Goal: Task Accomplishment & Management: Manage account settings

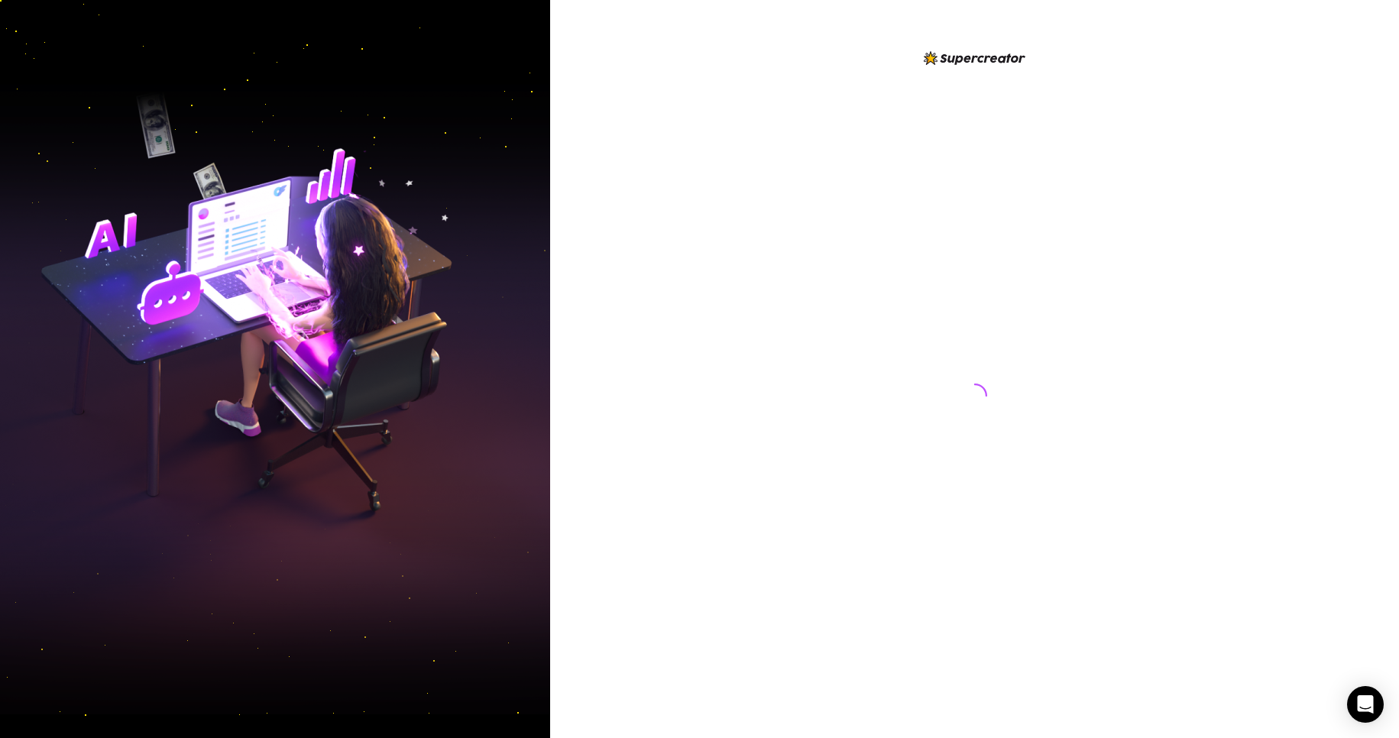
click at [675, 164] on div at bounding box center [974, 369] width 849 height 738
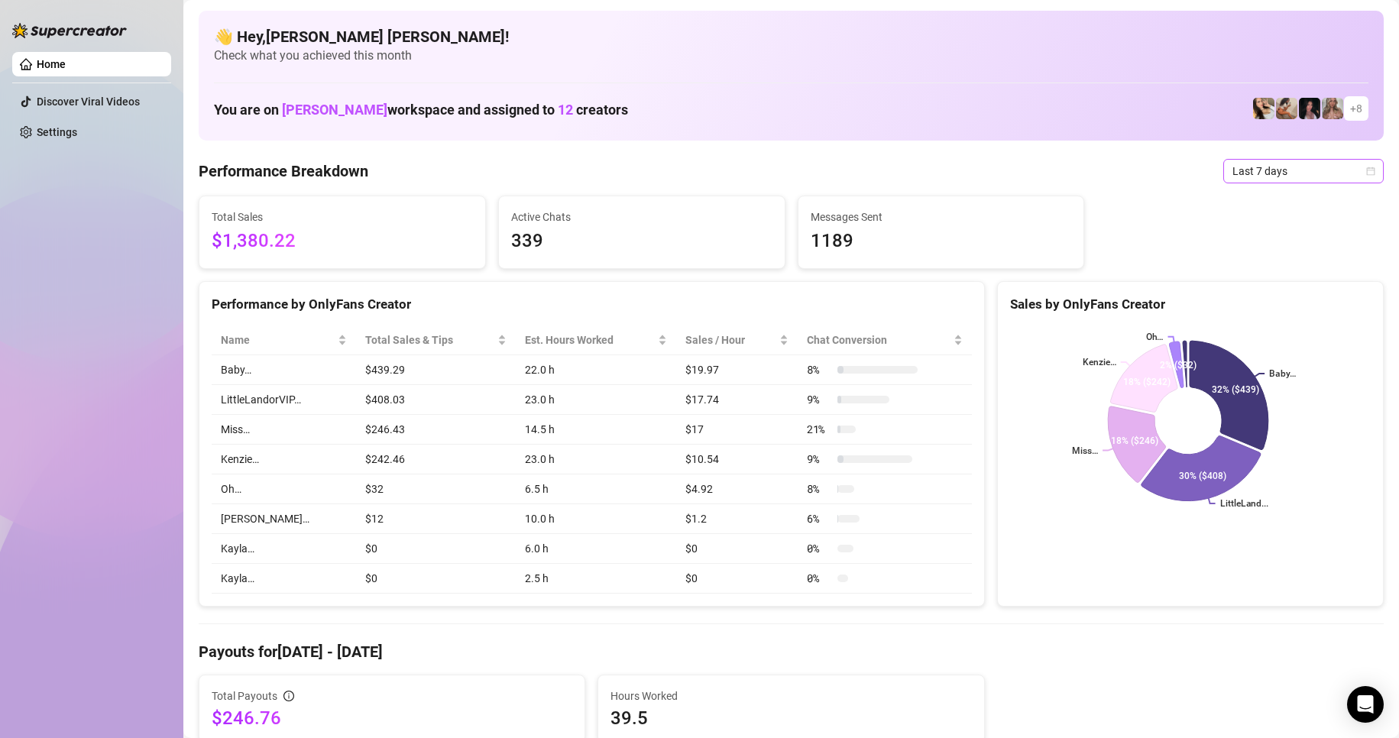
click at [1366, 167] on icon "calendar" at bounding box center [1370, 171] width 9 height 9
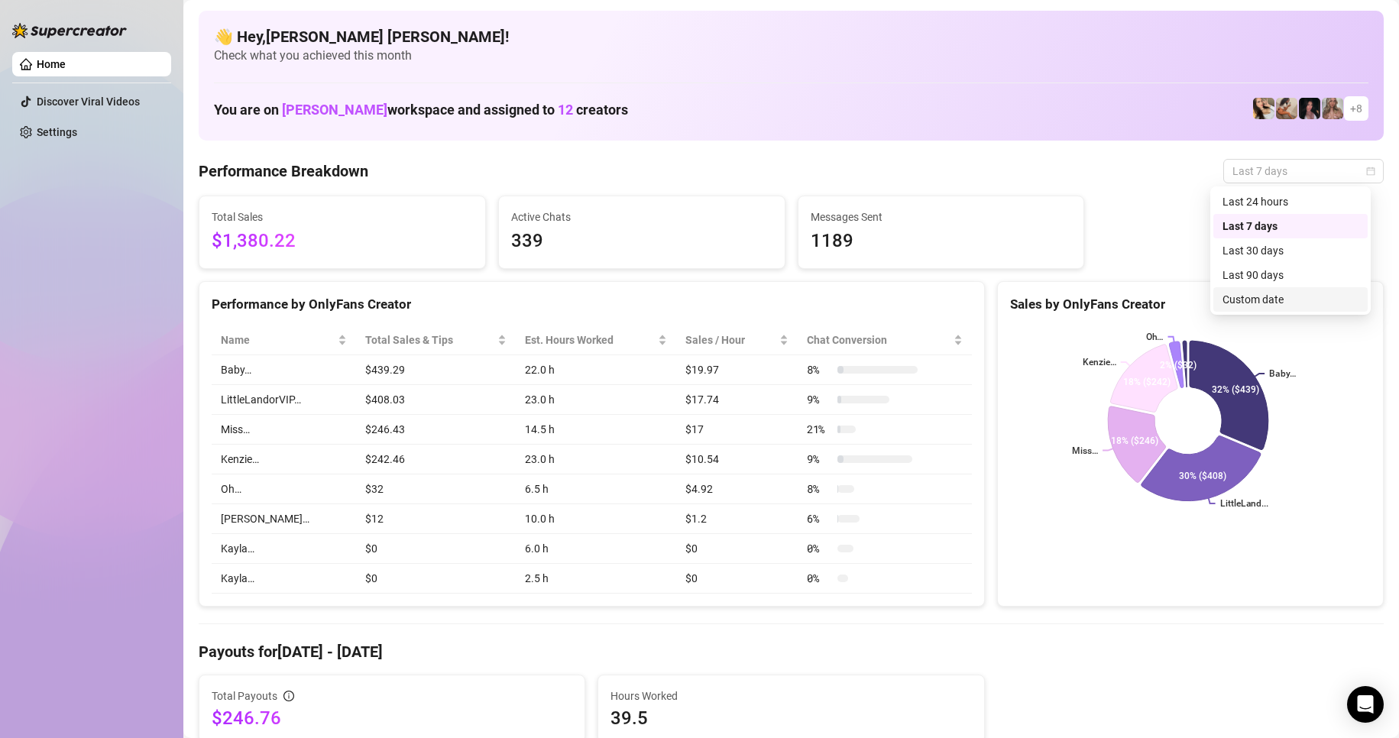
click at [1259, 297] on div "Custom date" at bounding box center [1291, 299] width 136 height 17
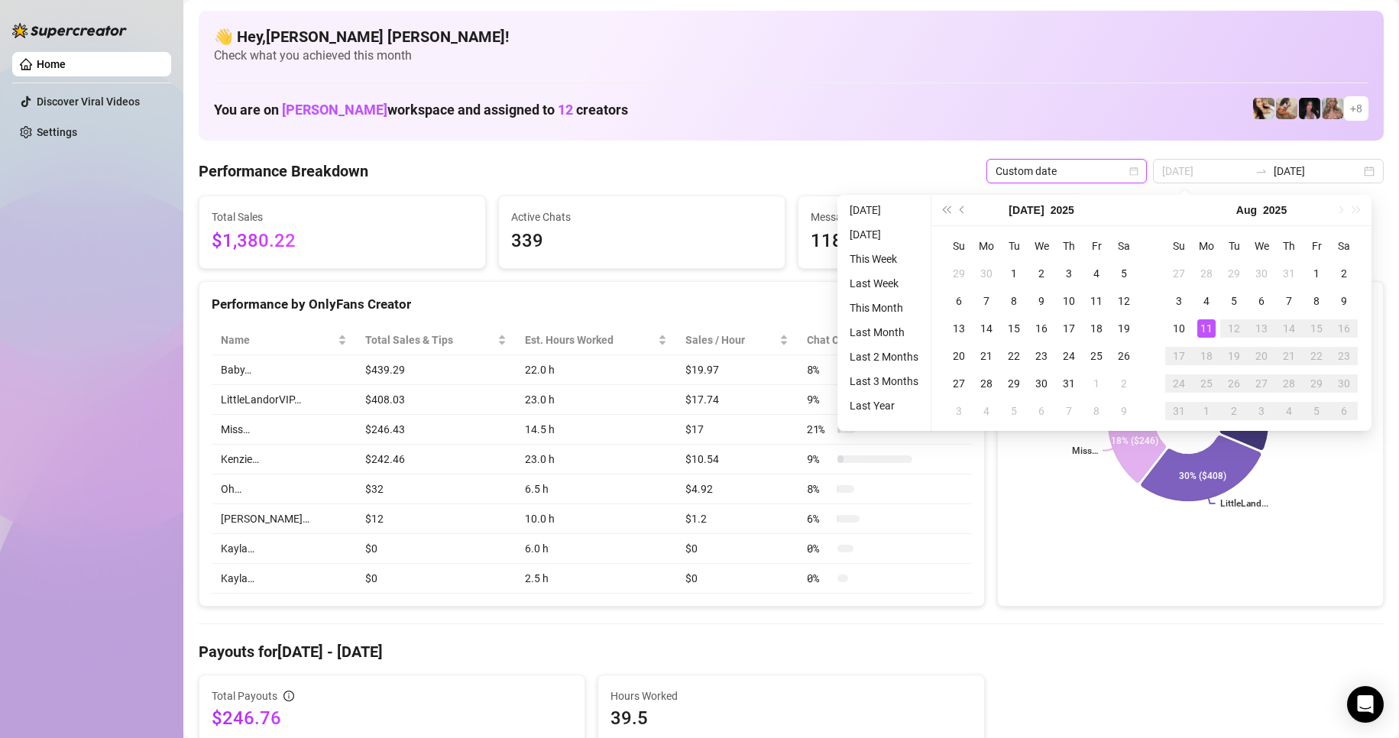
drag, startPoint x: 1201, startPoint y: 324, endPoint x: 1220, endPoint y: 325, distance: 19.1
click at [1201, 324] on div "11" at bounding box center [1207, 328] width 18 height 18
click at [1221, 325] on td "12" at bounding box center [1235, 329] width 28 height 28
click at [1211, 326] on div "11" at bounding box center [1207, 328] width 18 height 18
click at [1211, 326] on icon "Baby… LittleLand... Miss… Kenzie… Oh… 32% ($439) 30% ($408) 18% ($246) 18% ($24…" at bounding box center [1188, 421] width 357 height 191
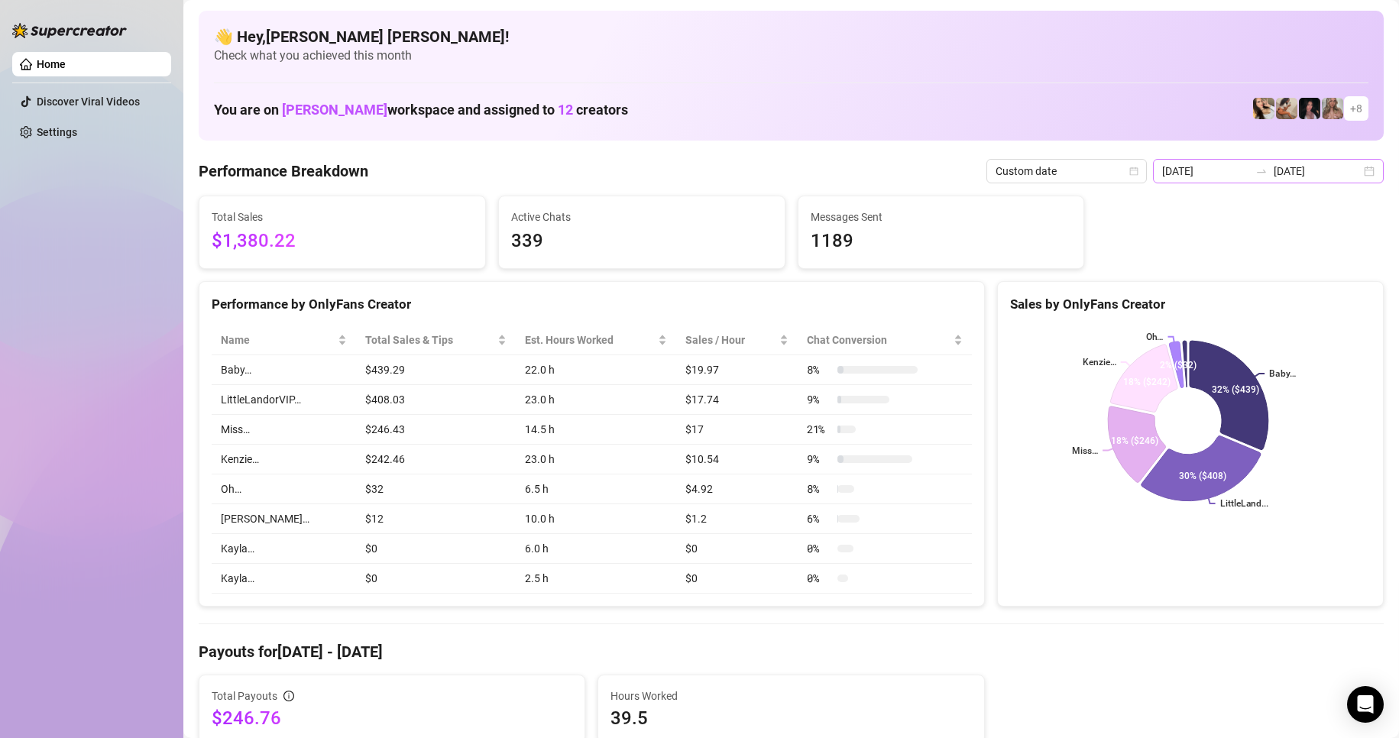
click at [1354, 173] on div "[DATE] [DATE]" at bounding box center [1268, 171] width 231 height 24
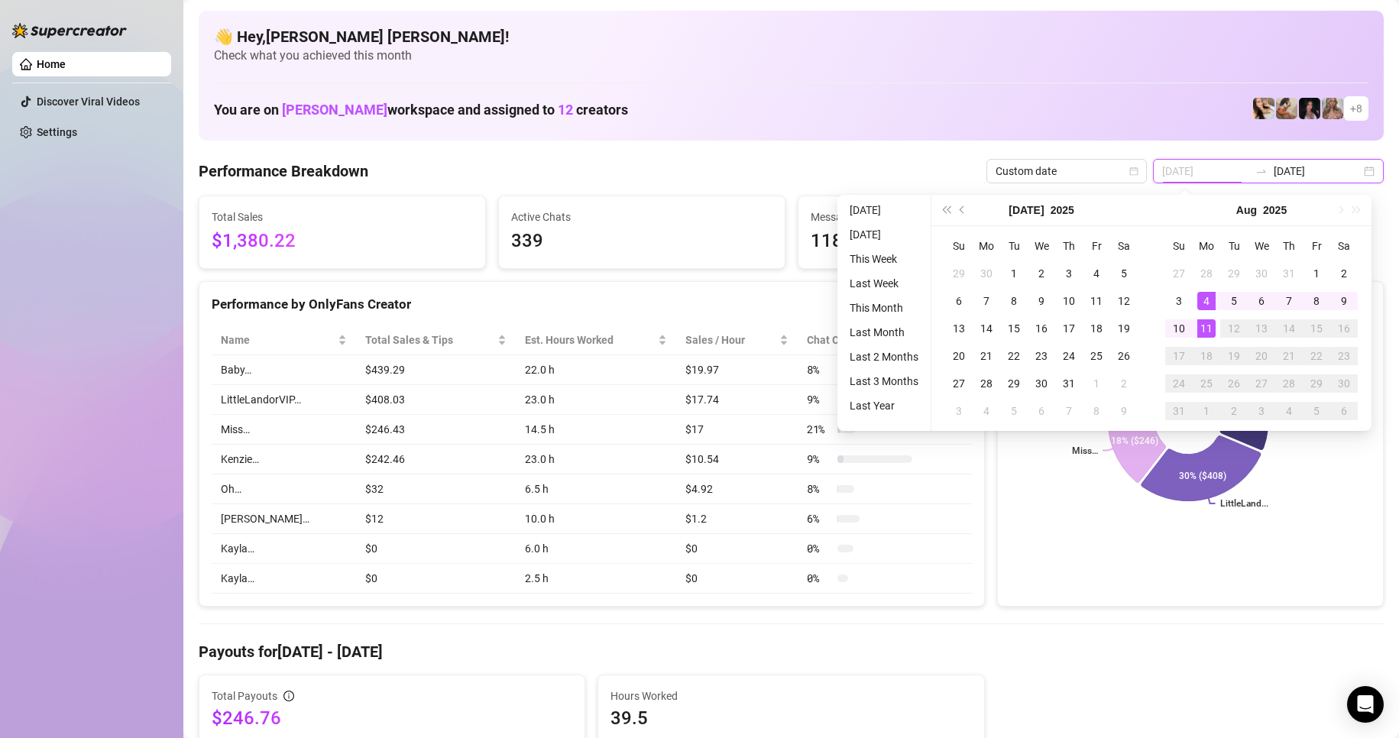
type input "[DATE]"
click at [1211, 324] on div "11" at bounding box center [1207, 328] width 18 height 18
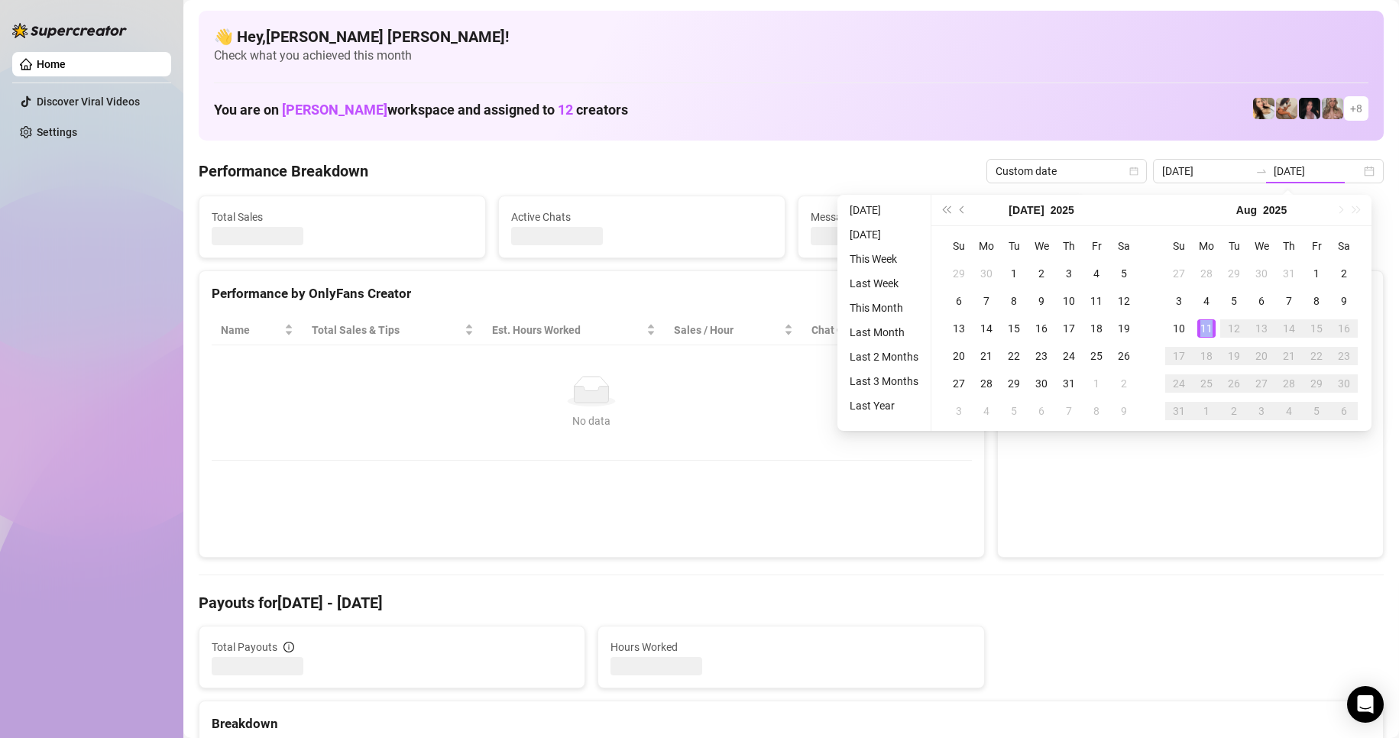
type input "[DATE]"
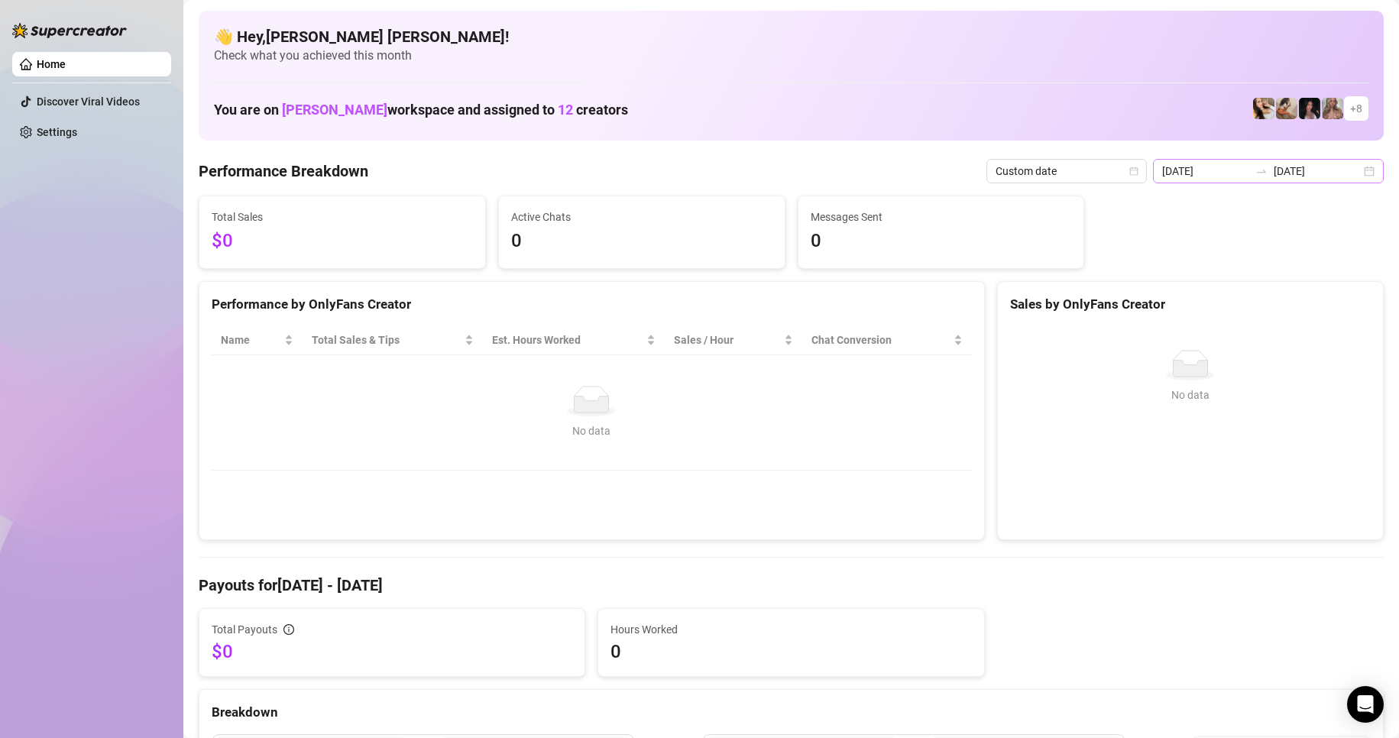
click at [1353, 169] on div "[DATE] [DATE]" at bounding box center [1268, 171] width 231 height 24
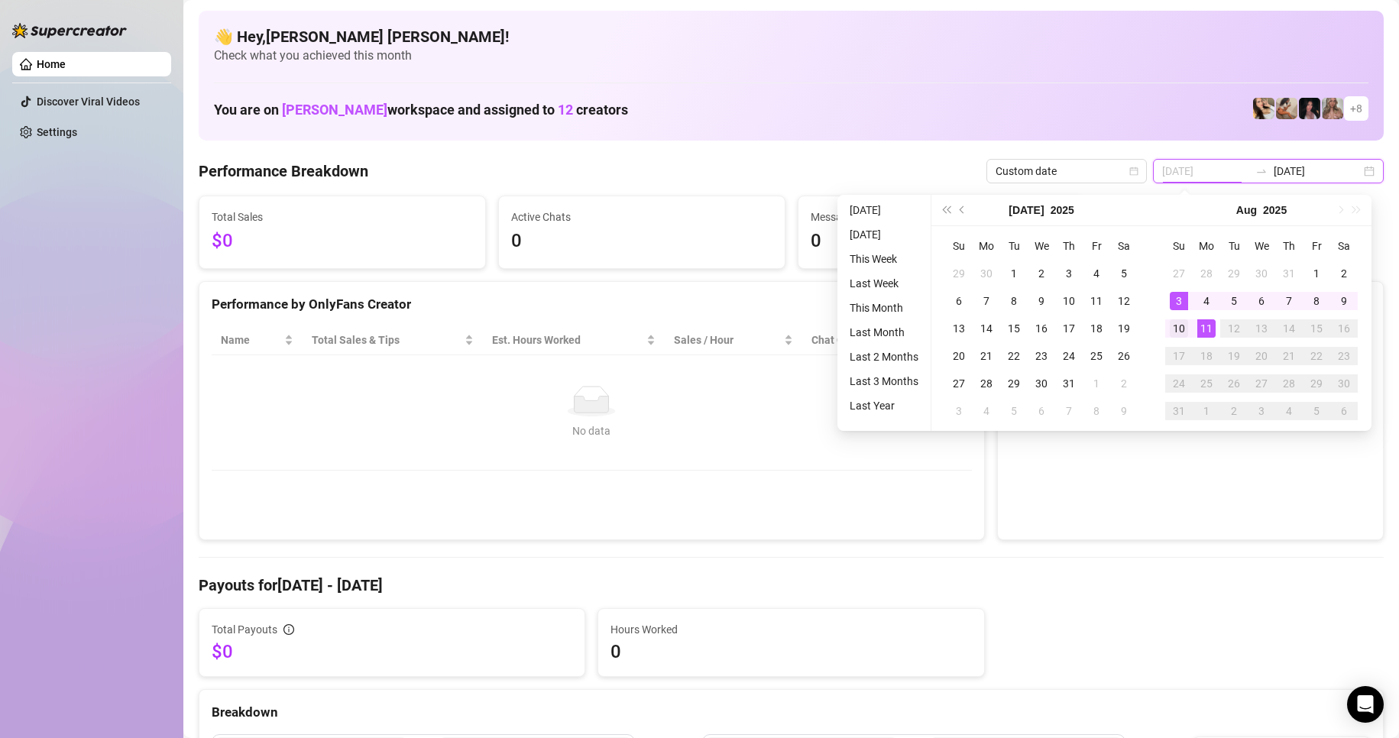
type input "[DATE]"
click at [1176, 323] on div "10" at bounding box center [1179, 328] width 18 height 18
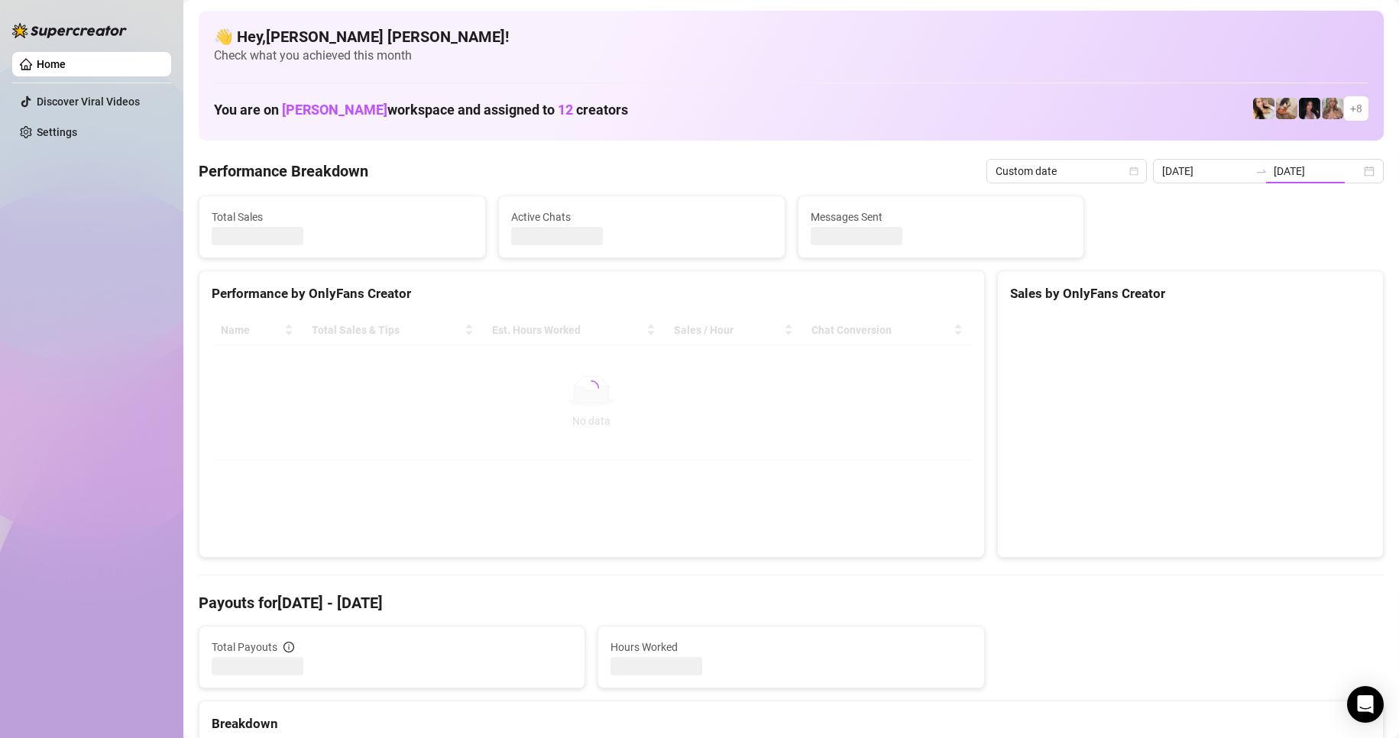
type input "[DATE]"
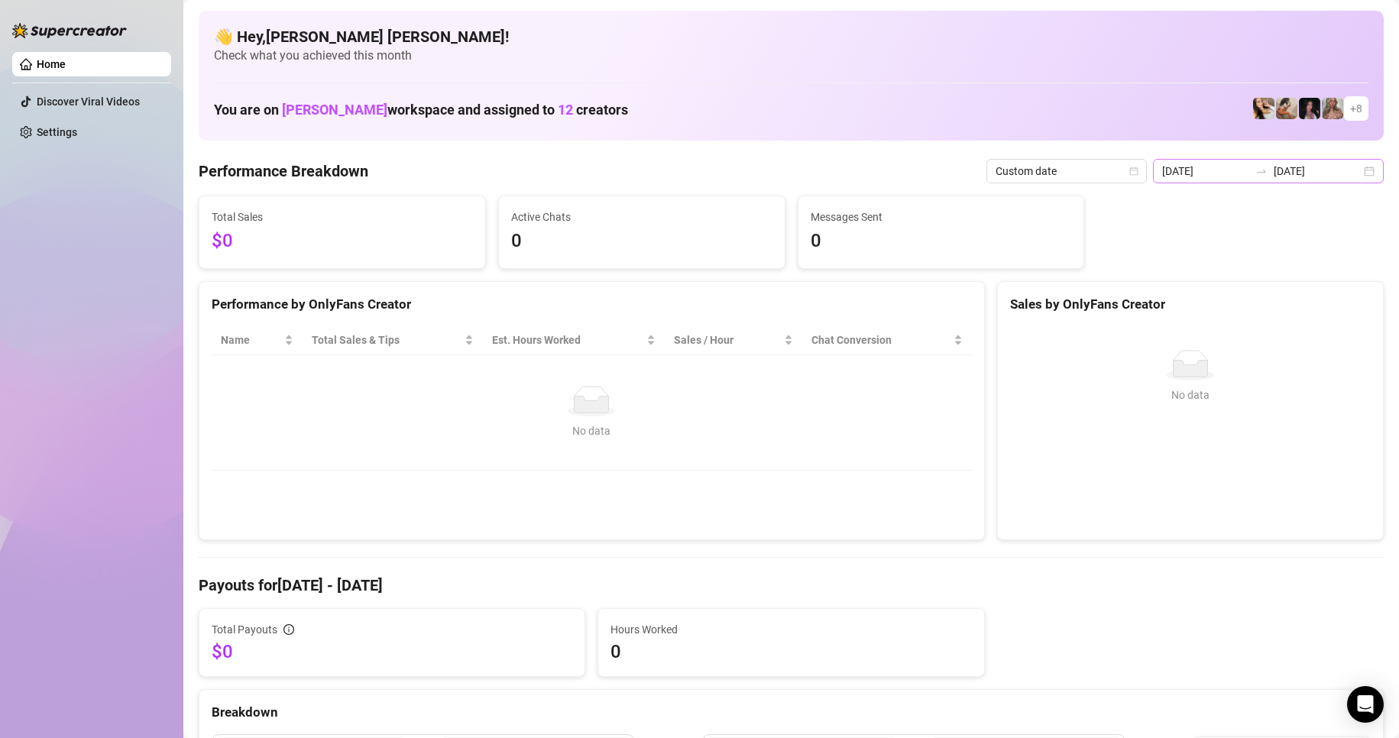
click at [1368, 171] on div "[DATE] [DATE]" at bounding box center [1268, 171] width 231 height 24
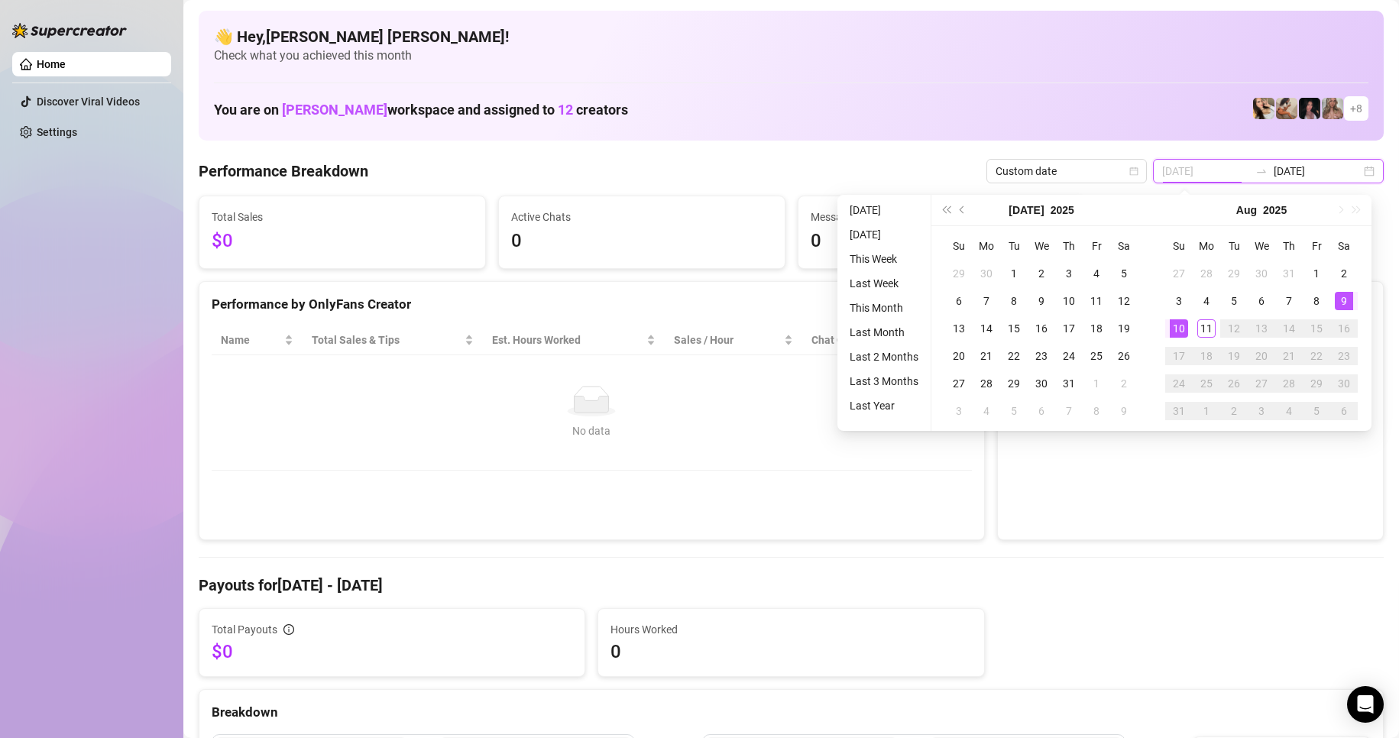
type input "[DATE]"
click at [1353, 297] on td "9" at bounding box center [1345, 301] width 28 height 28
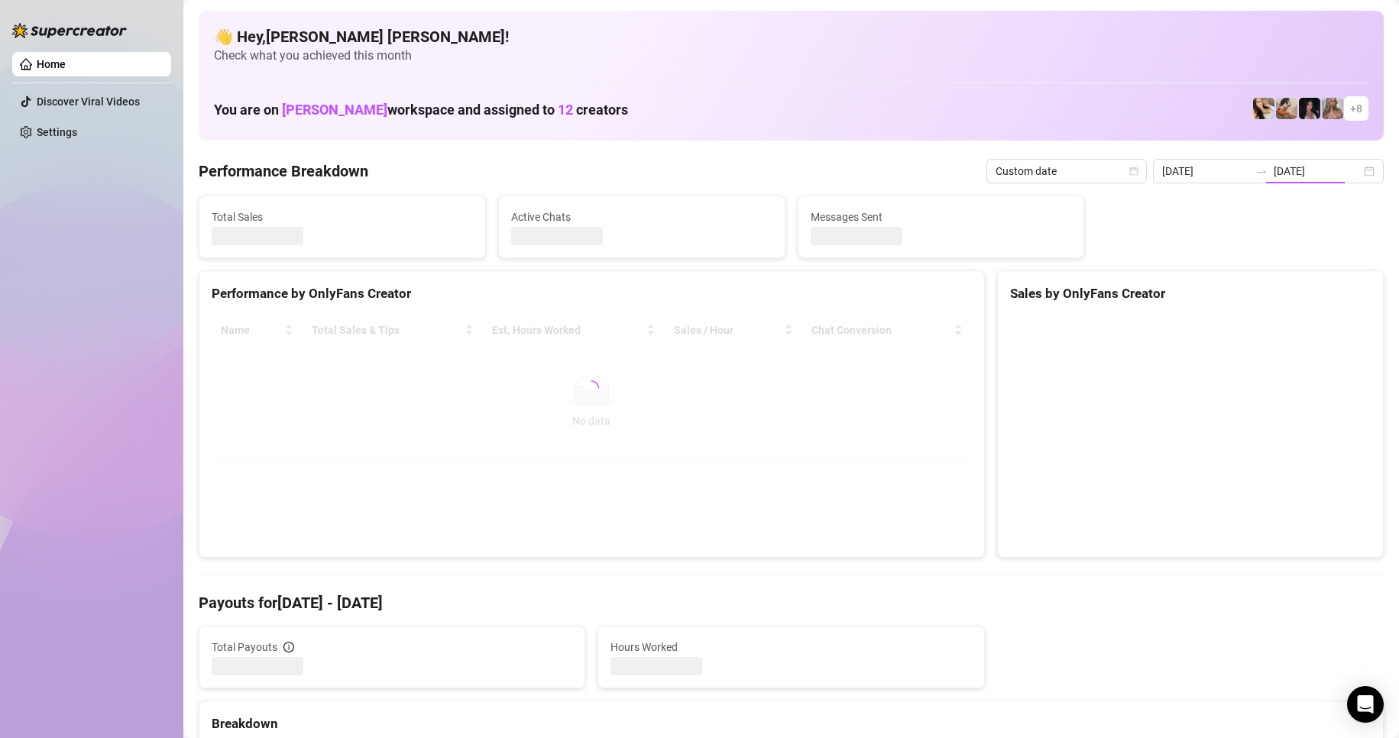
type input "[DATE]"
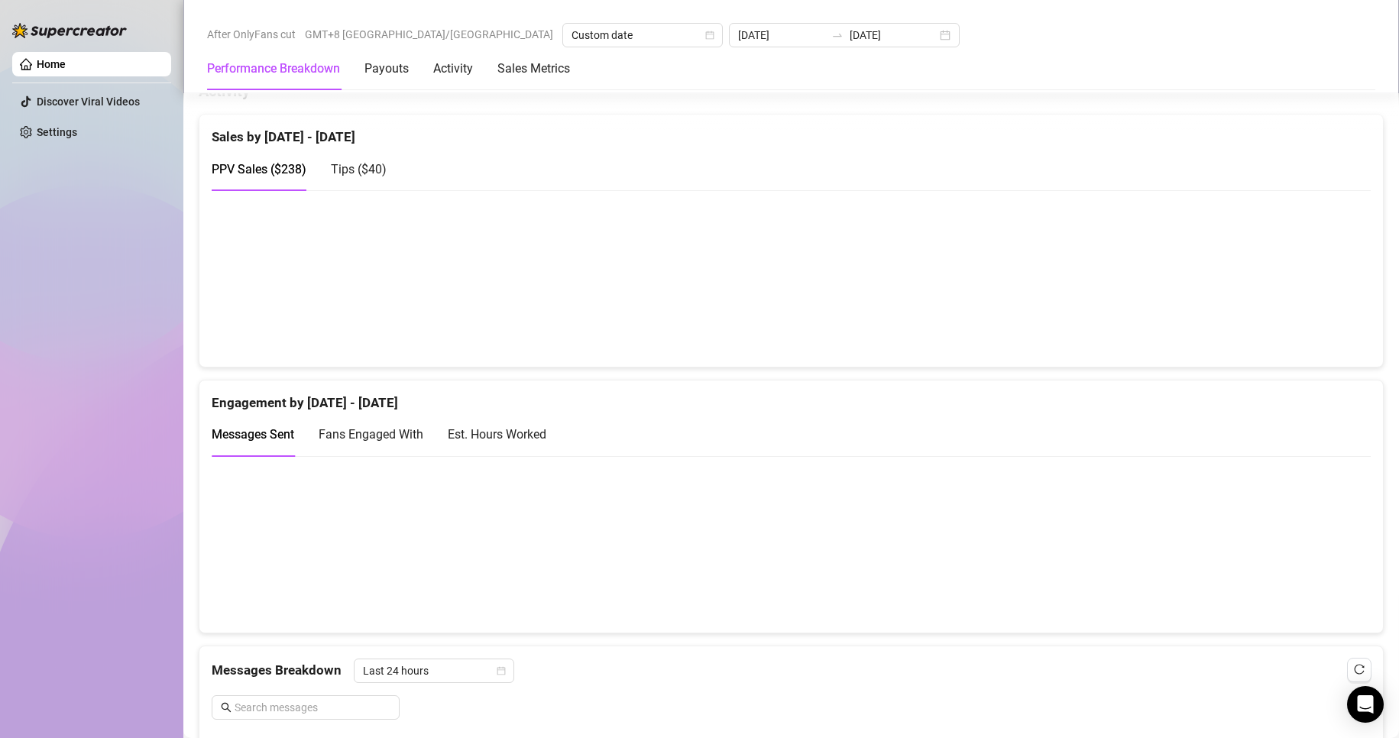
scroll to position [1146, 0]
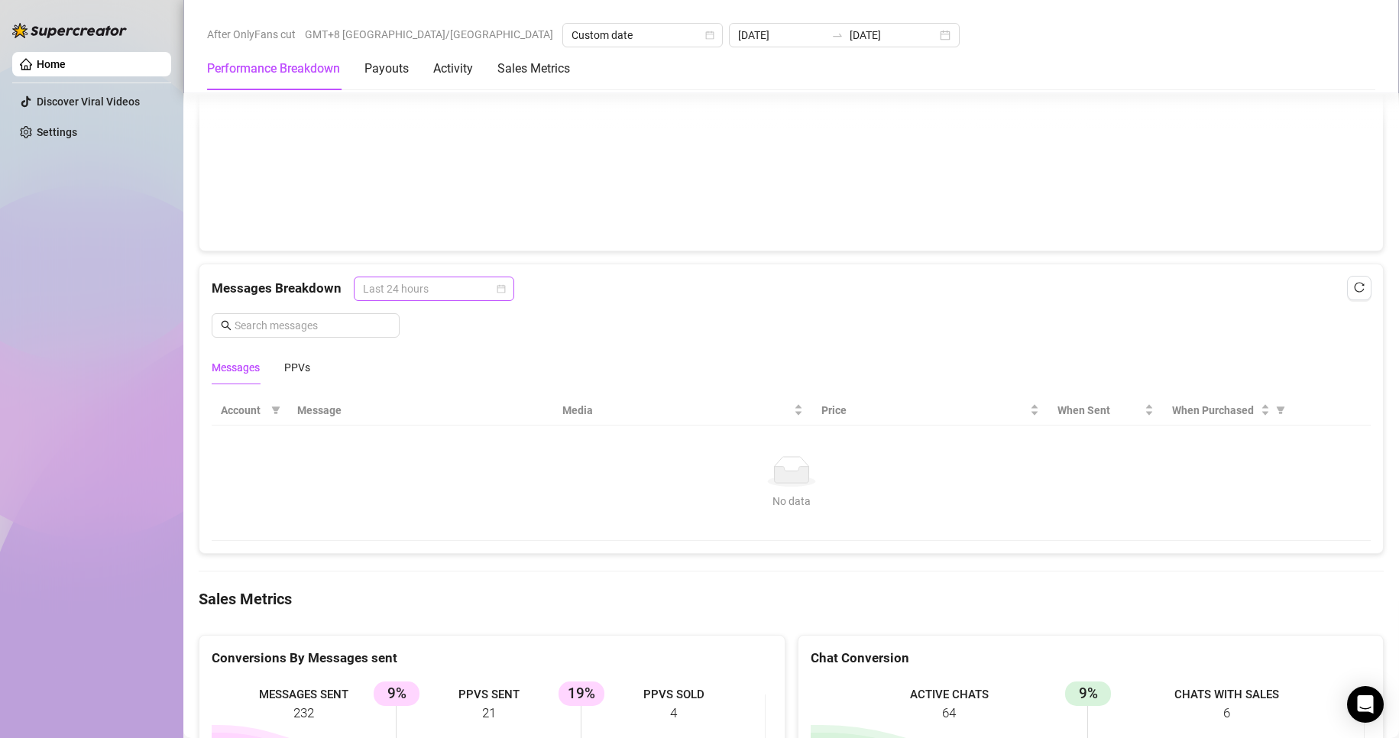
click at [505, 297] on div "Last 24 hours" at bounding box center [434, 289] width 160 height 24
click at [396, 346] on div "Last Week" at bounding box center [433, 344] width 136 height 17
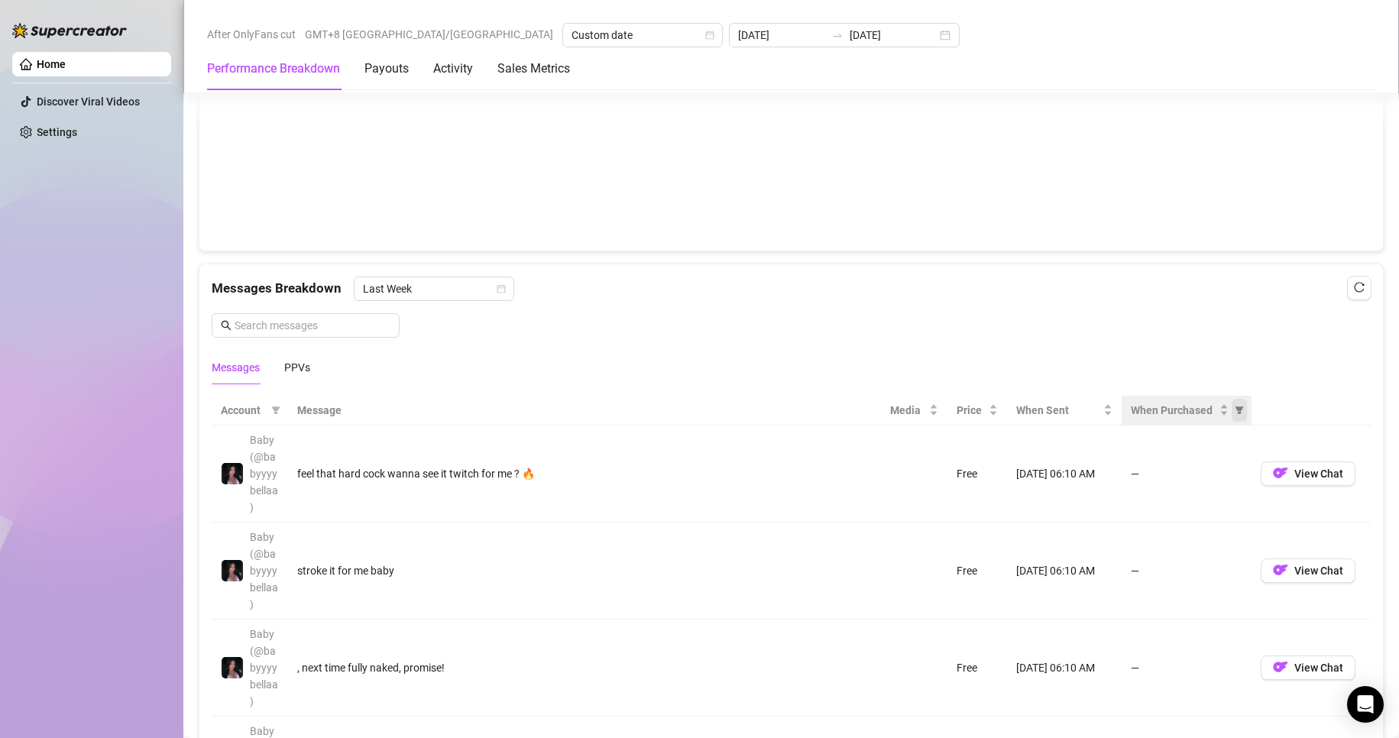
click at [1235, 408] on icon "filter" at bounding box center [1239, 411] width 8 height 8
click at [1145, 470] on input "radio" at bounding box center [1142, 466] width 6 height 10
radio input "true"
click at [1216, 530] on div "Reset OK" at bounding box center [1179, 519] width 113 height 30
click at [1217, 521] on span "OK" at bounding box center [1218, 520] width 15 height 12
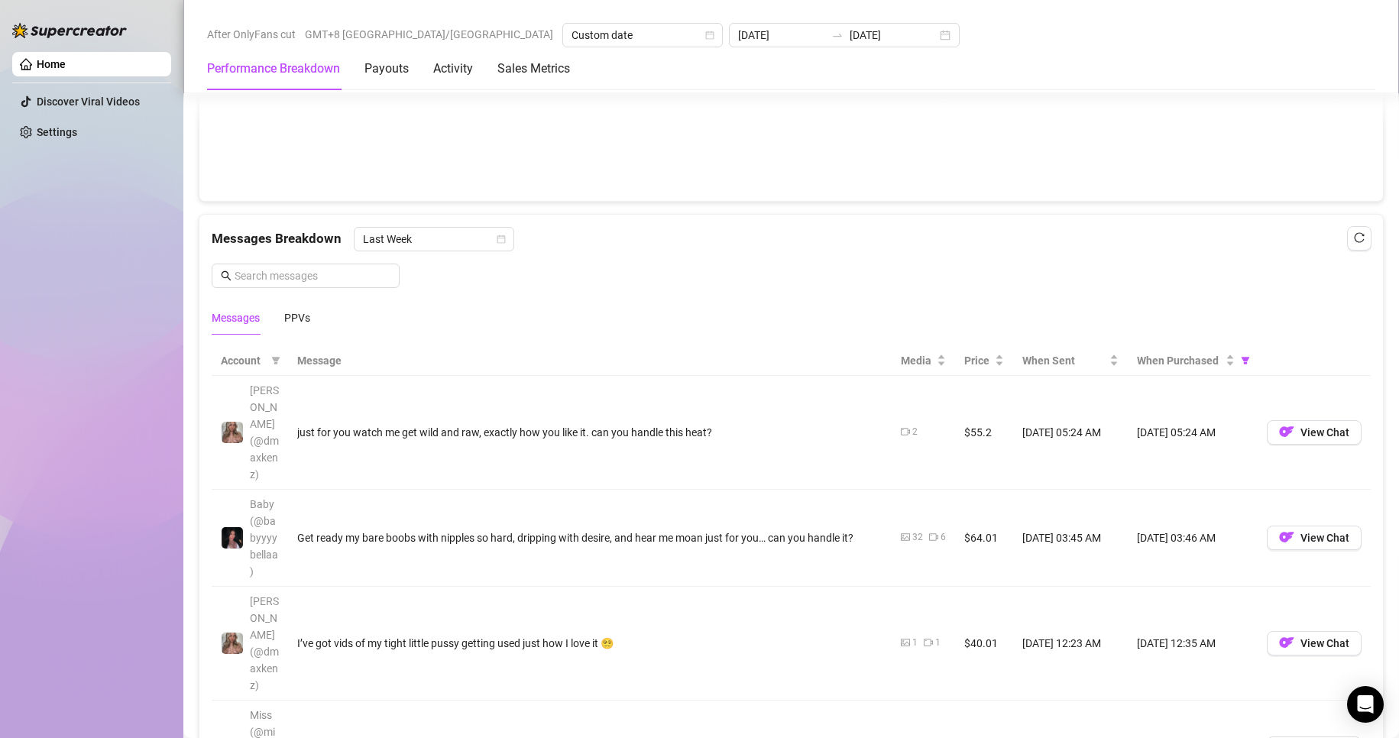
scroll to position [1223, 0]
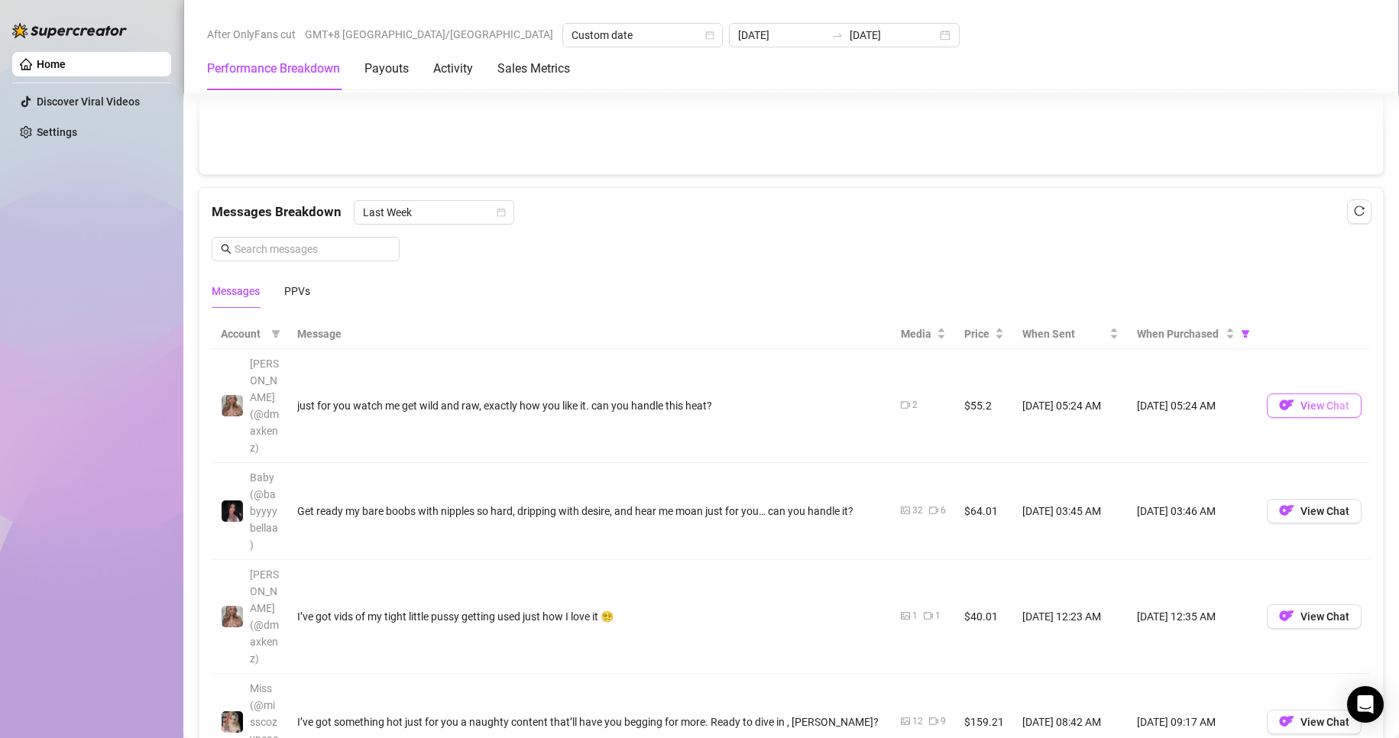
click at [1301, 400] on span "View Chat" at bounding box center [1325, 406] width 49 height 12
click at [1321, 405] on button "View Chat" at bounding box center [1314, 406] width 95 height 24
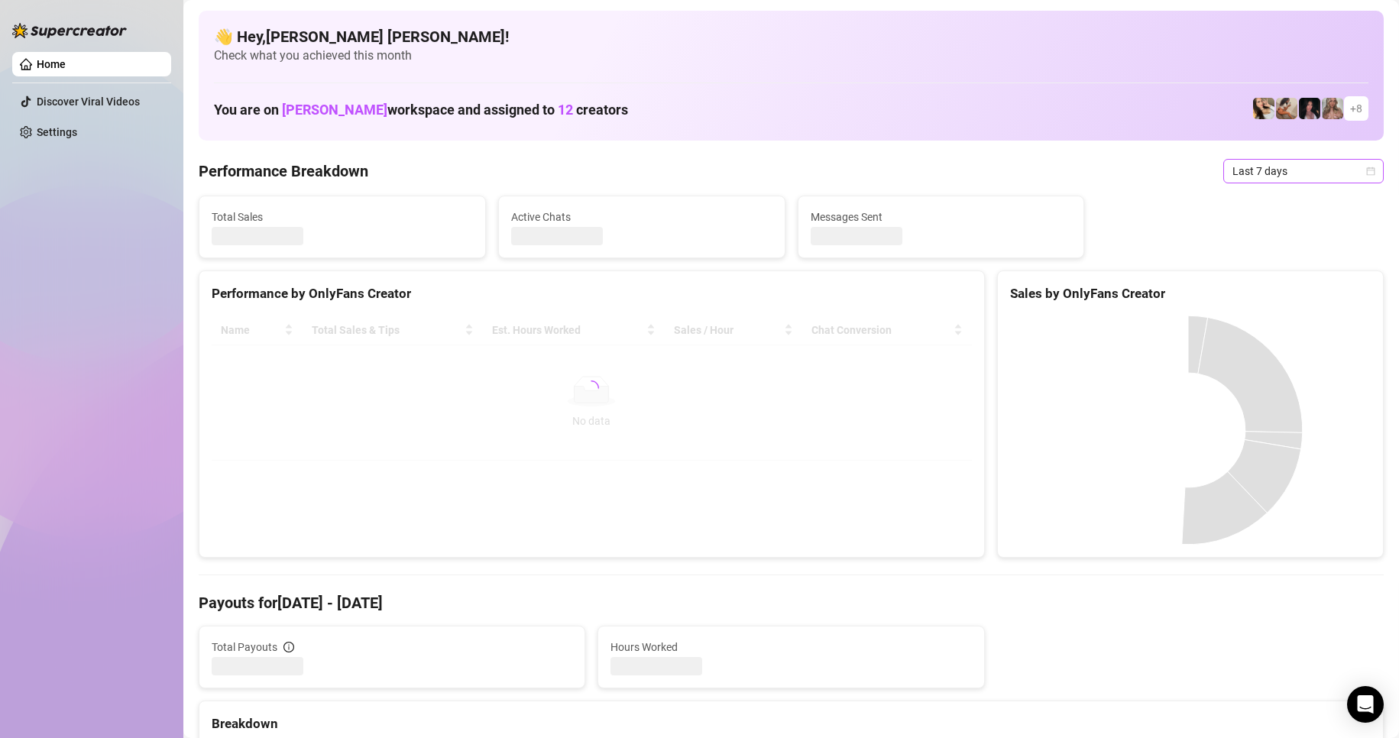
click at [1366, 171] on icon "calendar" at bounding box center [1370, 171] width 9 height 9
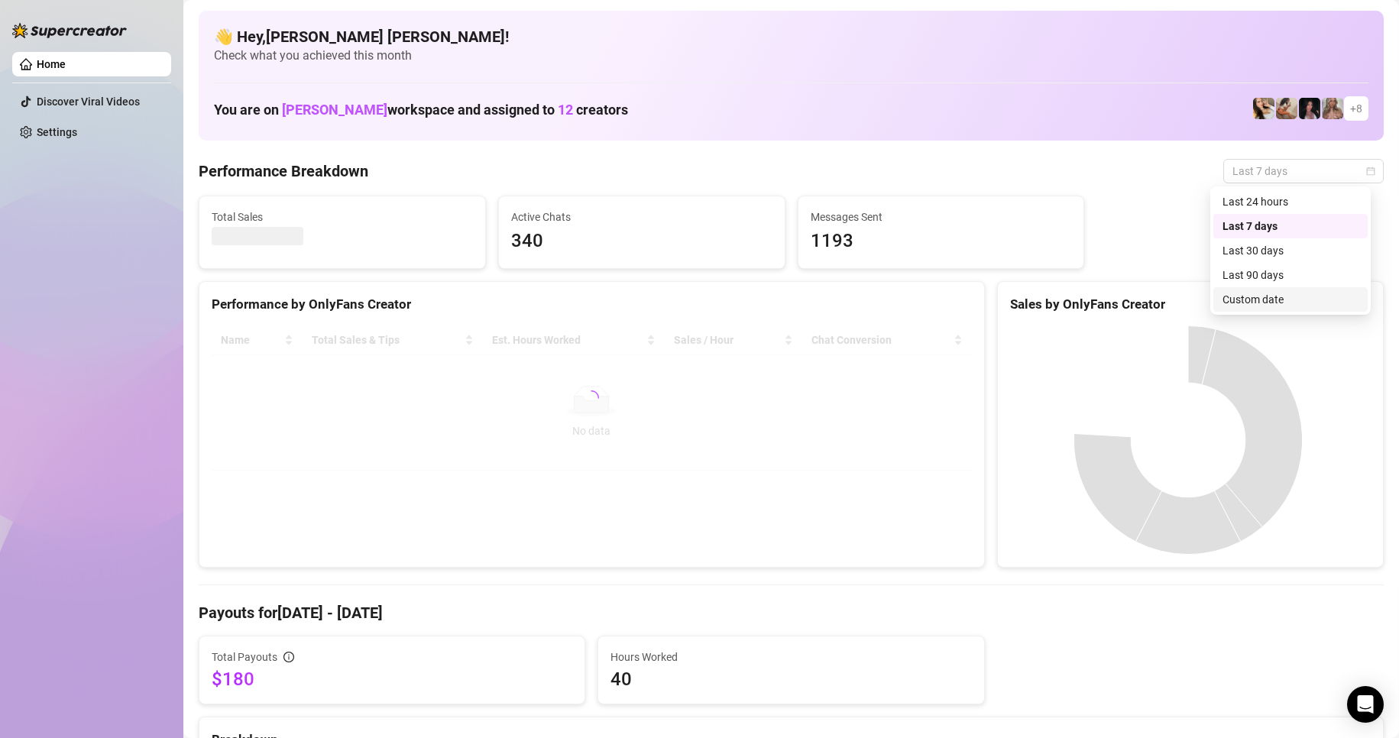
click at [1272, 301] on div "Custom date" at bounding box center [1291, 299] width 136 height 17
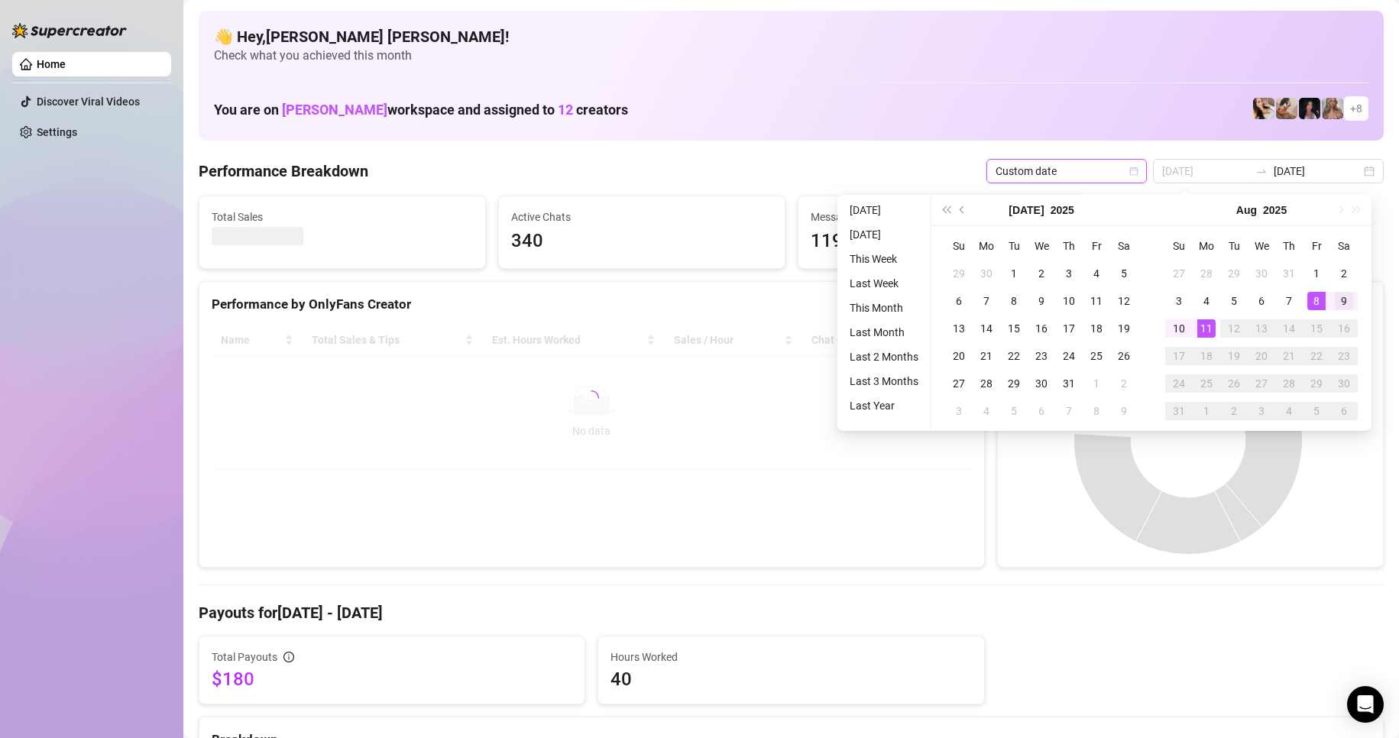
type input "[DATE]"
click at [1340, 304] on div "9" at bounding box center [1344, 301] width 18 height 18
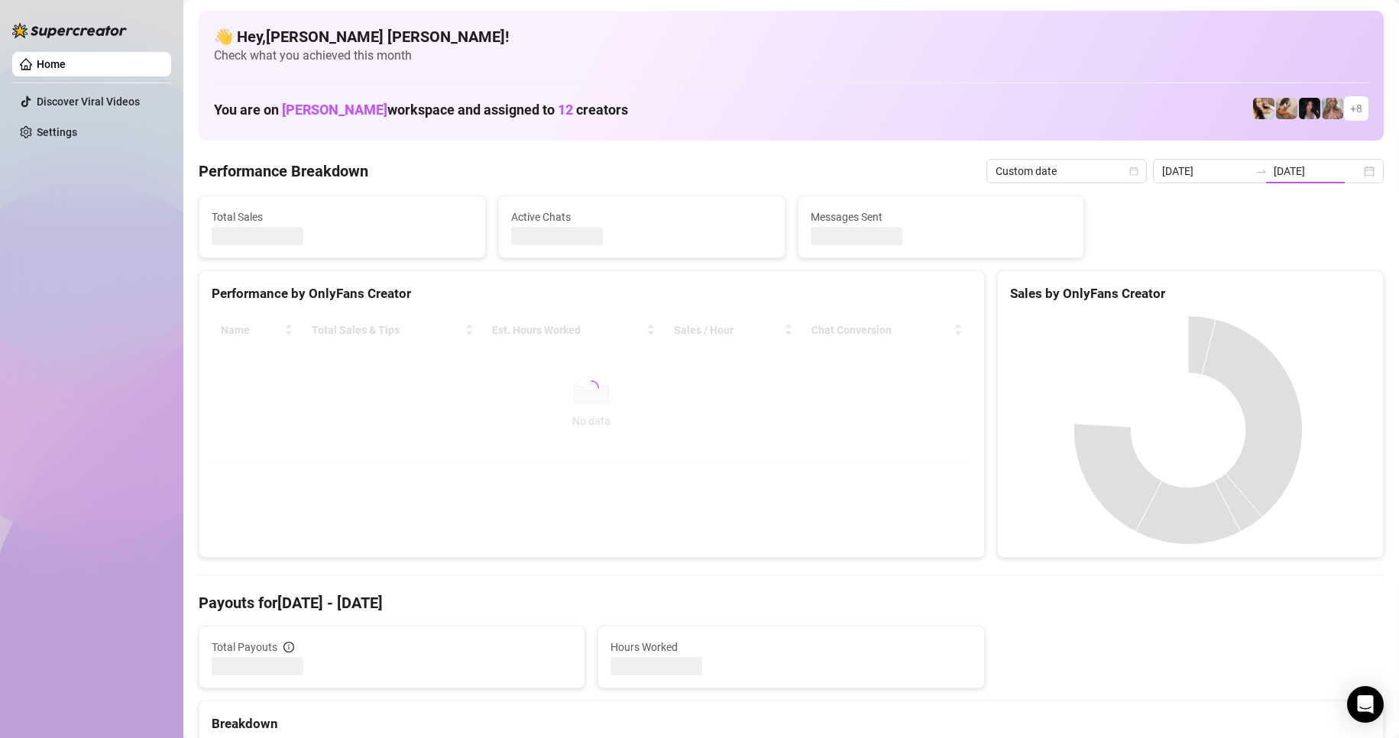
type input "[DATE]"
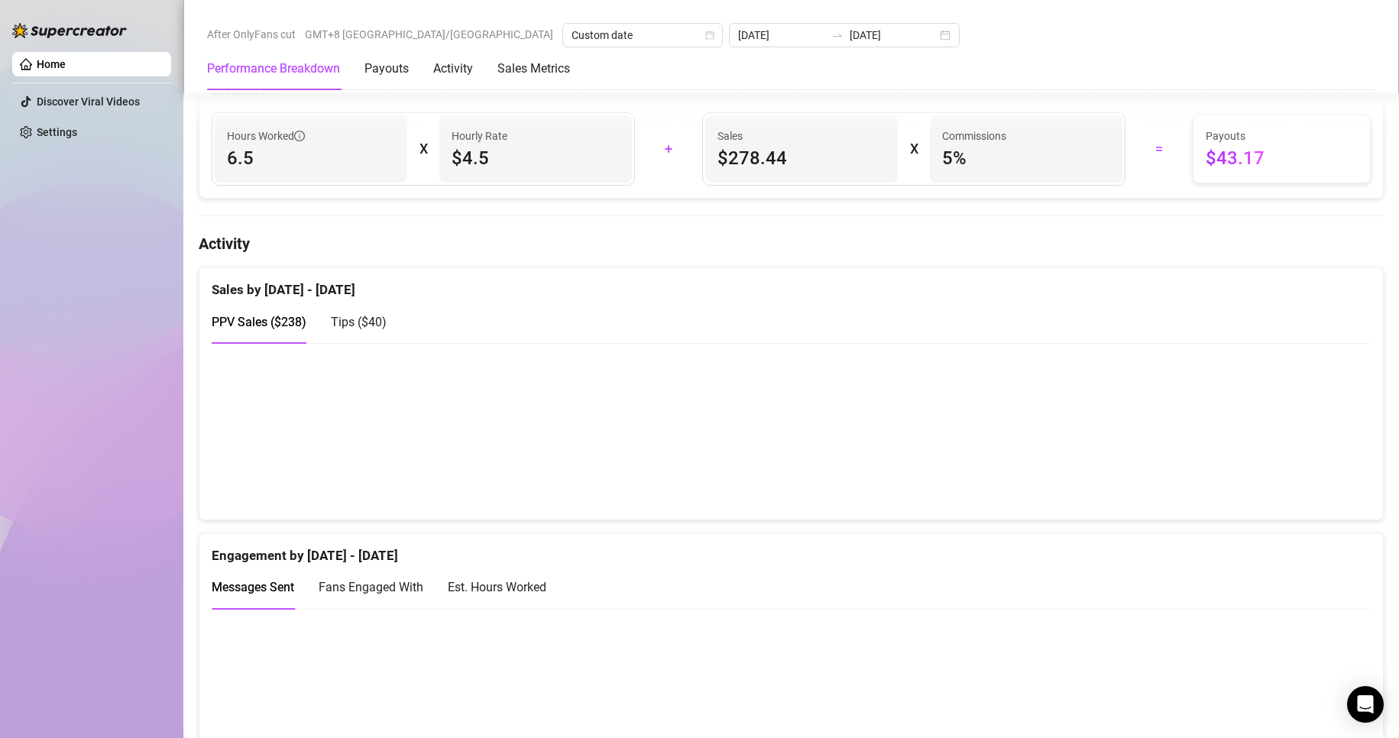
scroll to position [1146, 0]
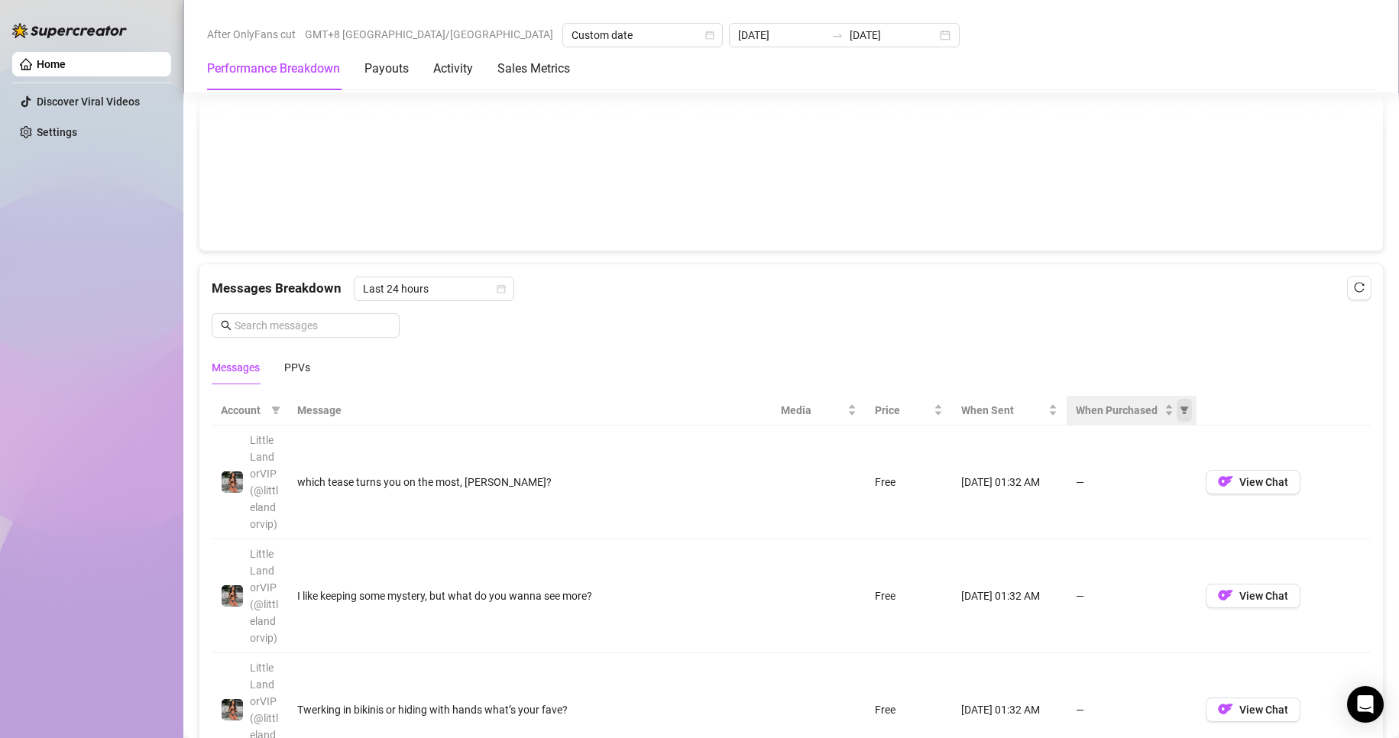
click at [1180, 413] on icon "filter" at bounding box center [1184, 411] width 8 height 8
click at [1077, 466] on li "Purchased" at bounding box center [1126, 464] width 107 height 24
radio input "true"
click at [1165, 520] on span "OK" at bounding box center [1164, 520] width 15 height 12
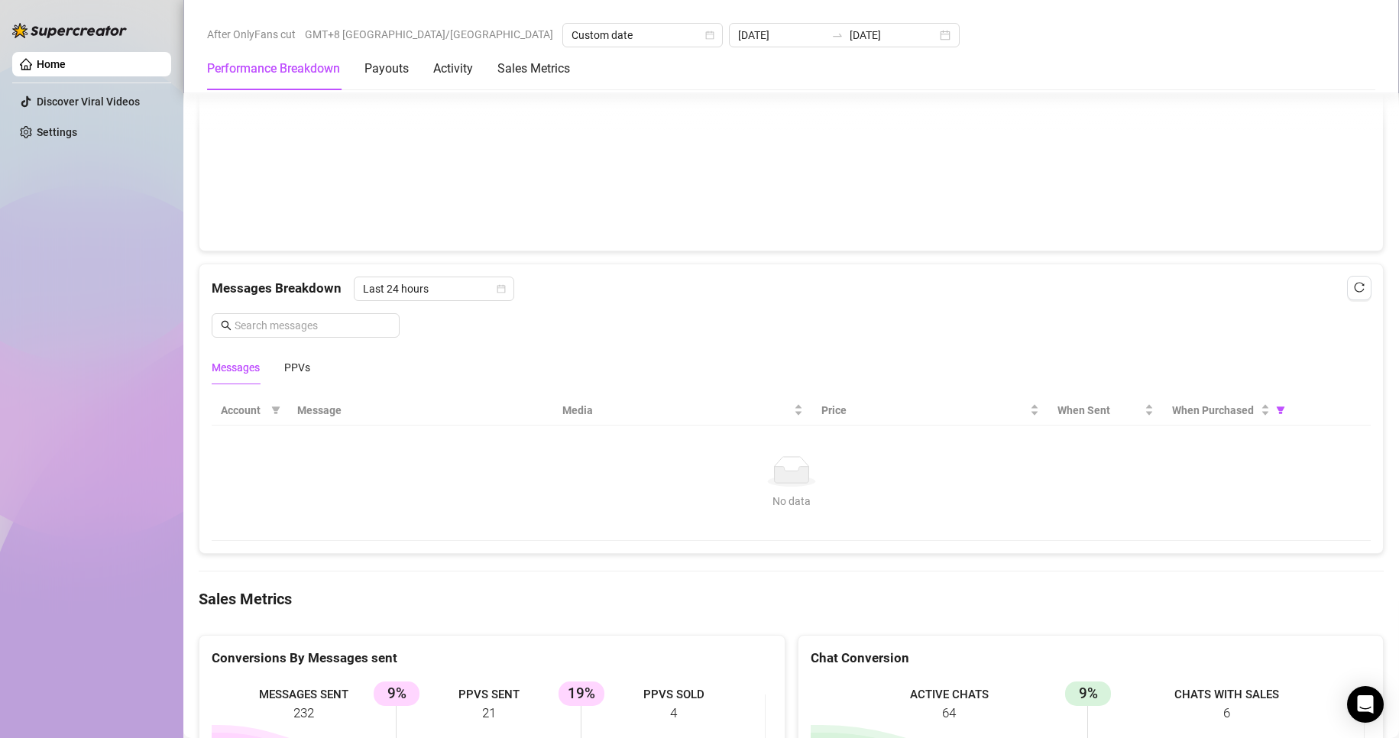
scroll to position [1326, 0]
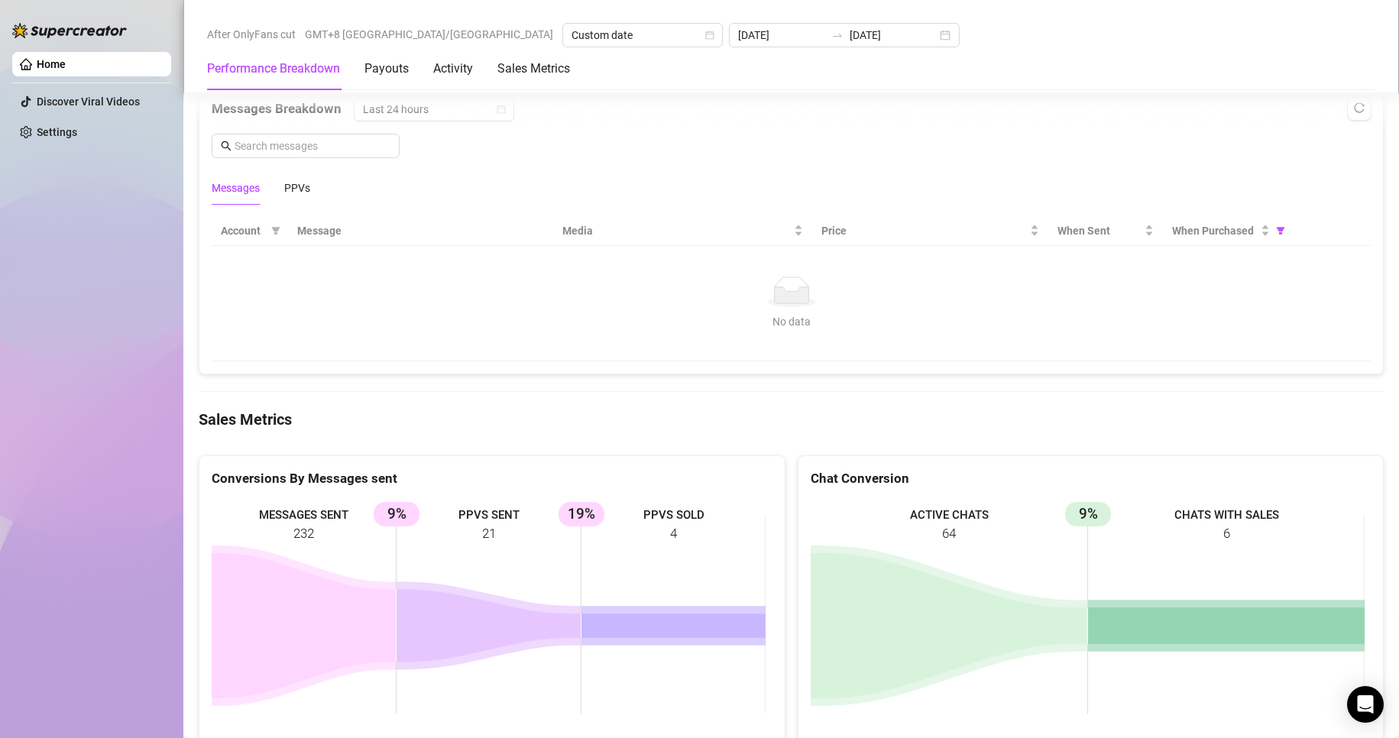
click at [313, 170] on div "Messages PPVs" at bounding box center [791, 187] width 1159 height 35
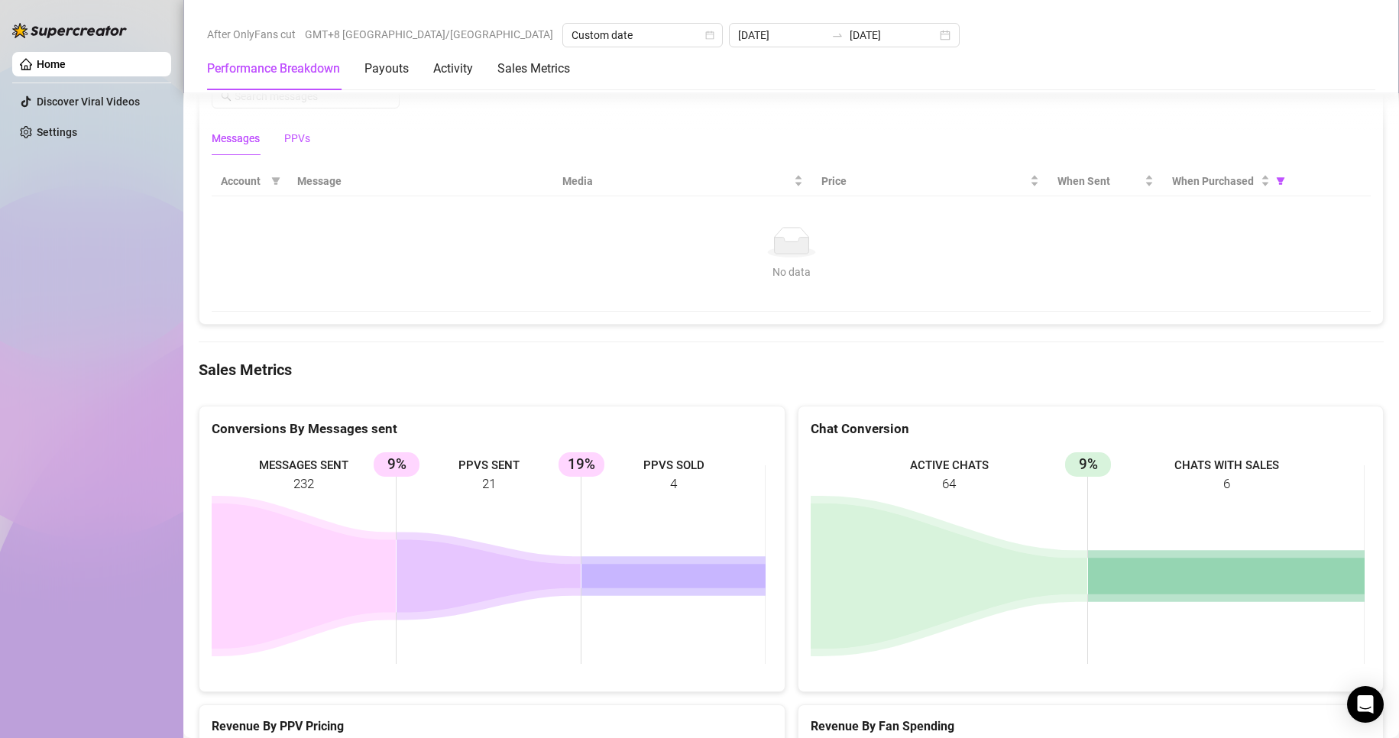
click at [290, 141] on div "PPVs" at bounding box center [297, 138] width 26 height 17
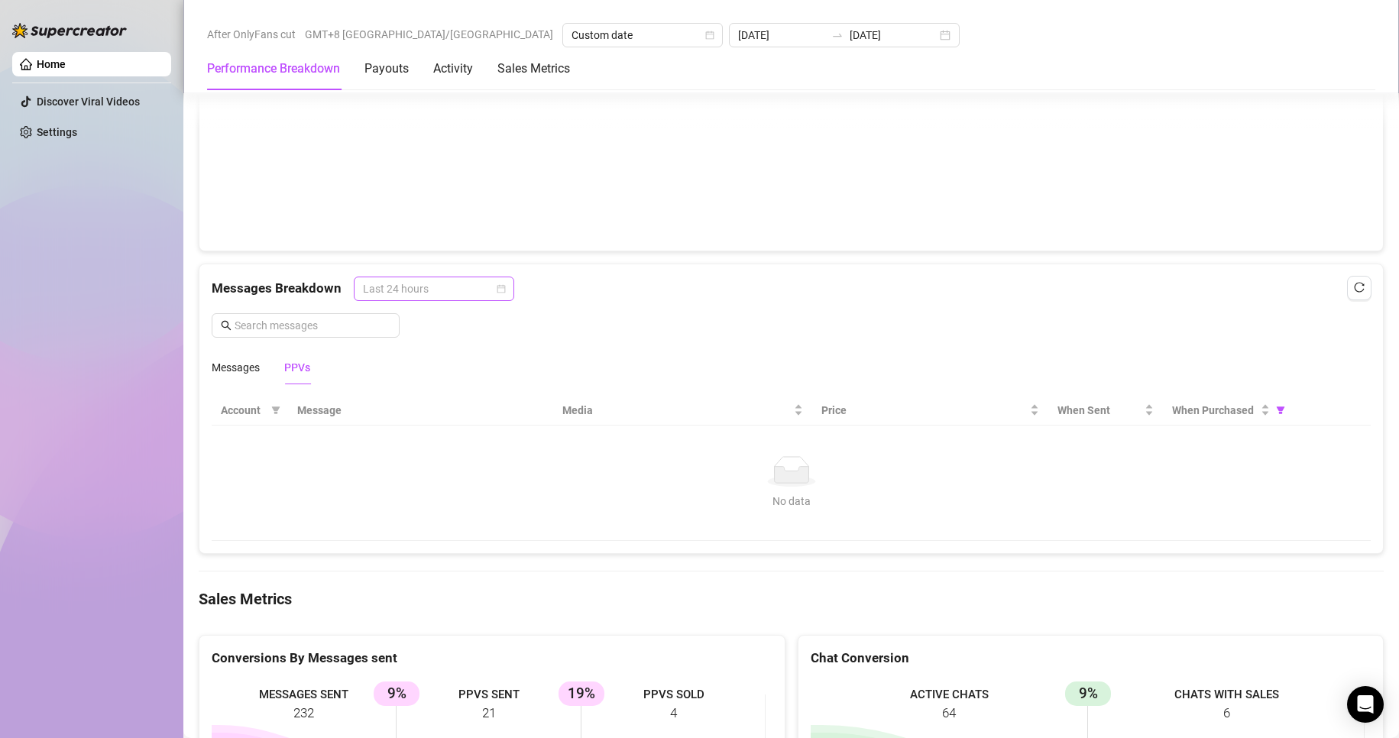
click at [485, 292] on span "Last 24 hours" at bounding box center [434, 288] width 142 height 23
click at [352, 304] on div "Last Week" at bounding box center [352, 304] width 0 height 0
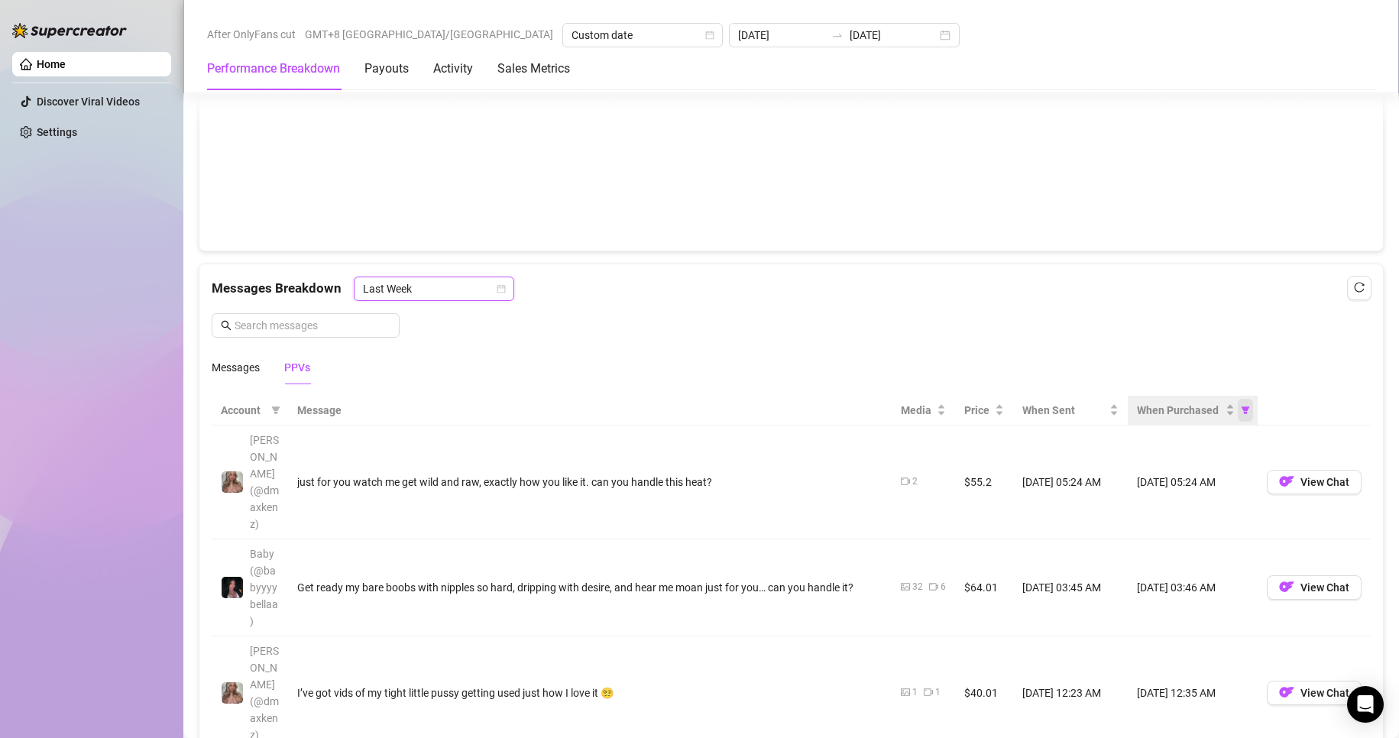
click at [1242, 407] on icon "filter" at bounding box center [1246, 411] width 8 height 8
click at [1241, 410] on icon "filter" at bounding box center [1245, 410] width 9 height 9
click at [1241, 409] on icon "filter" at bounding box center [1245, 410] width 9 height 9
click at [1007, 316] on div "Messages Breakdown Last Week Messages PPVs" at bounding box center [791, 331] width 1159 height 108
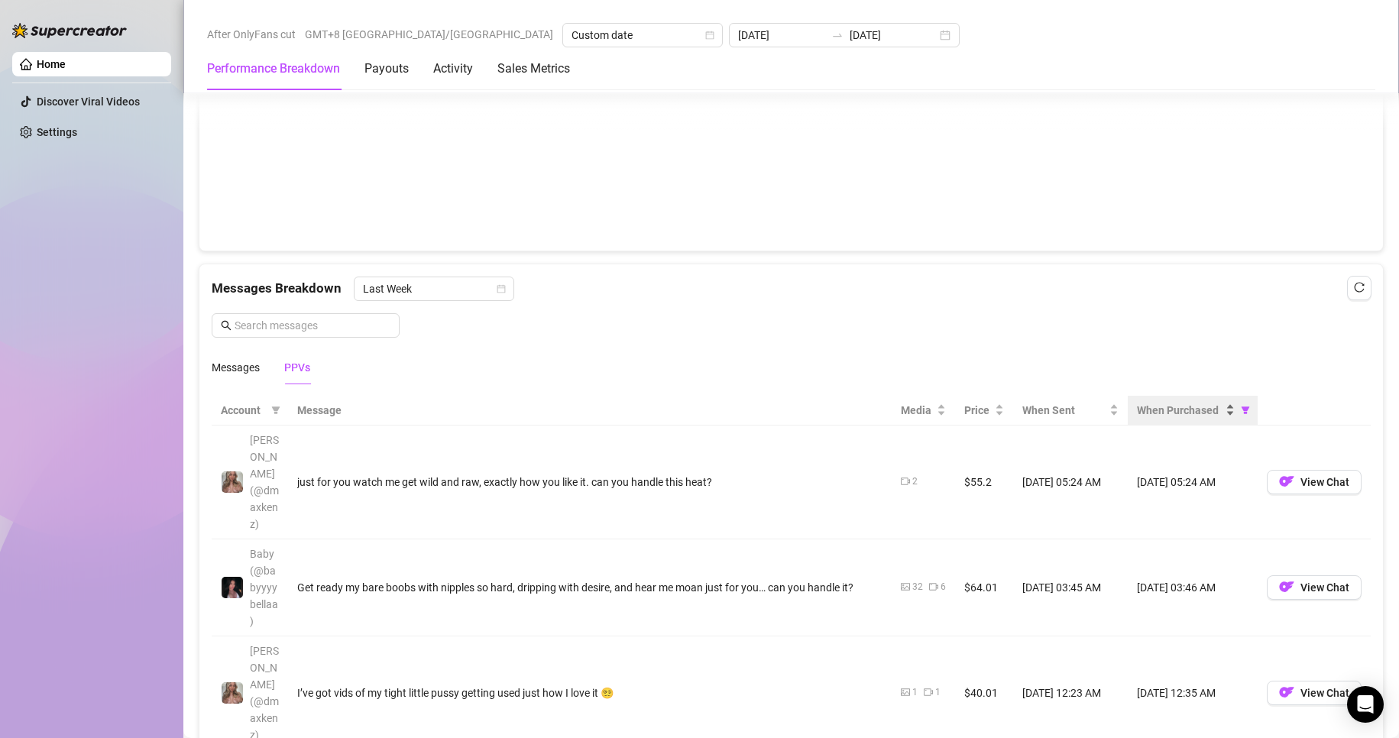
click at [1217, 415] on div "When Purchased" at bounding box center [1186, 410] width 98 height 17
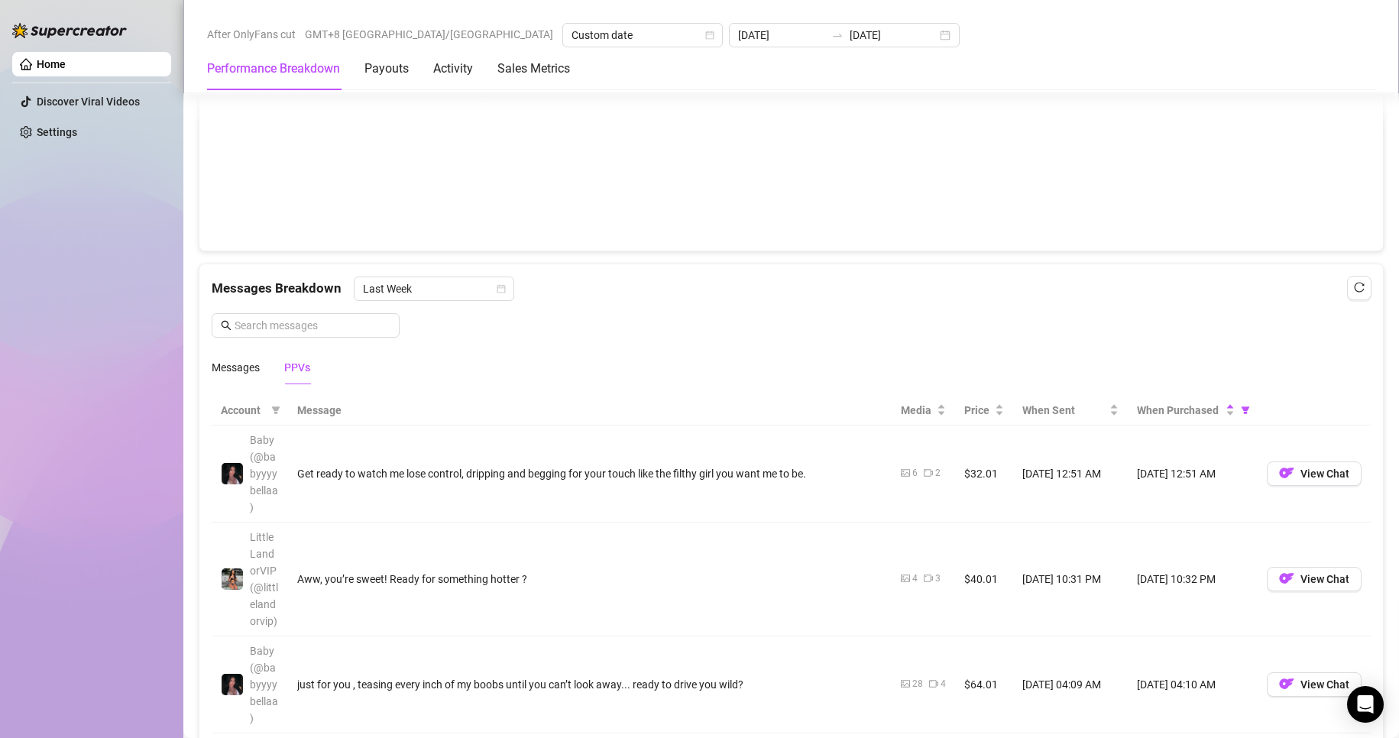
click at [1217, 417] on div "When Purchased" at bounding box center [1186, 410] width 98 height 17
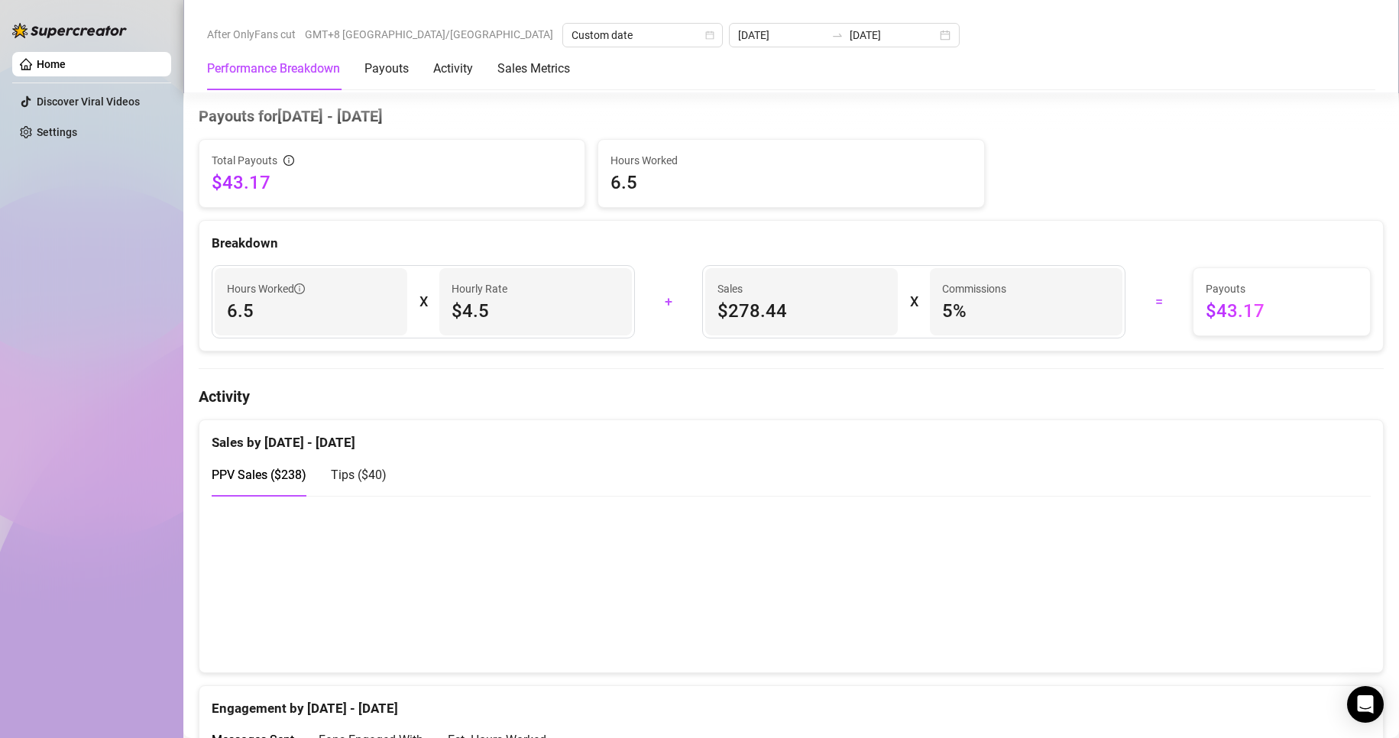
scroll to position [0, 0]
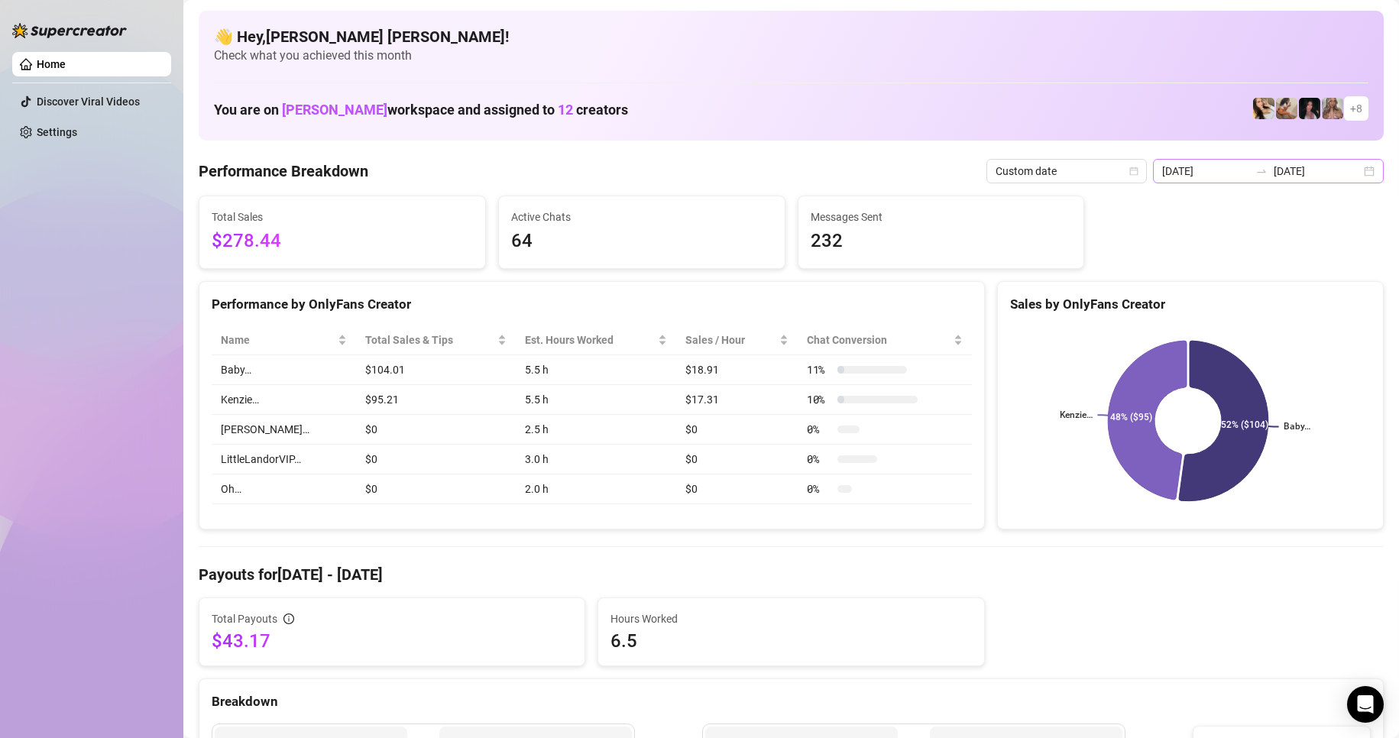
click at [1354, 175] on div "2025-08-09 2025-08-09" at bounding box center [1268, 171] width 231 height 24
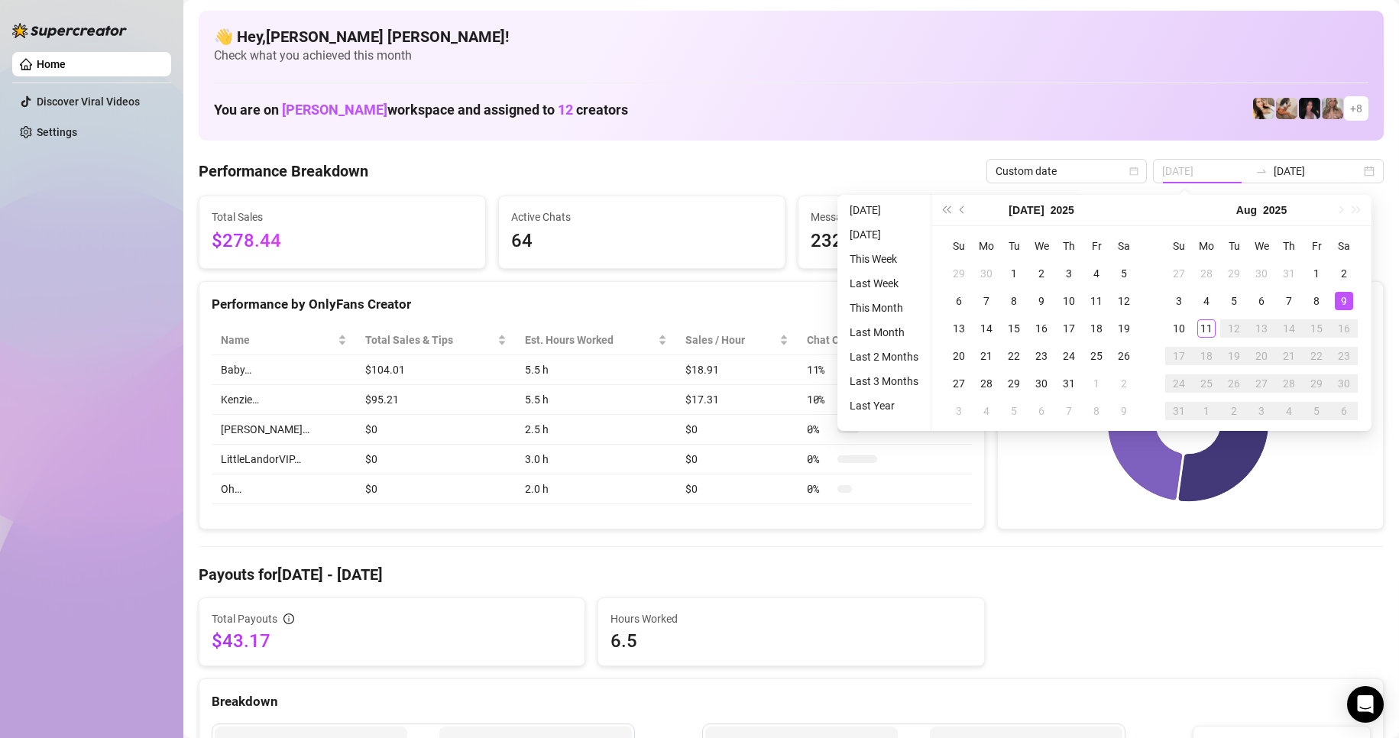
click at [1350, 301] on div "9" at bounding box center [1344, 301] width 18 height 18
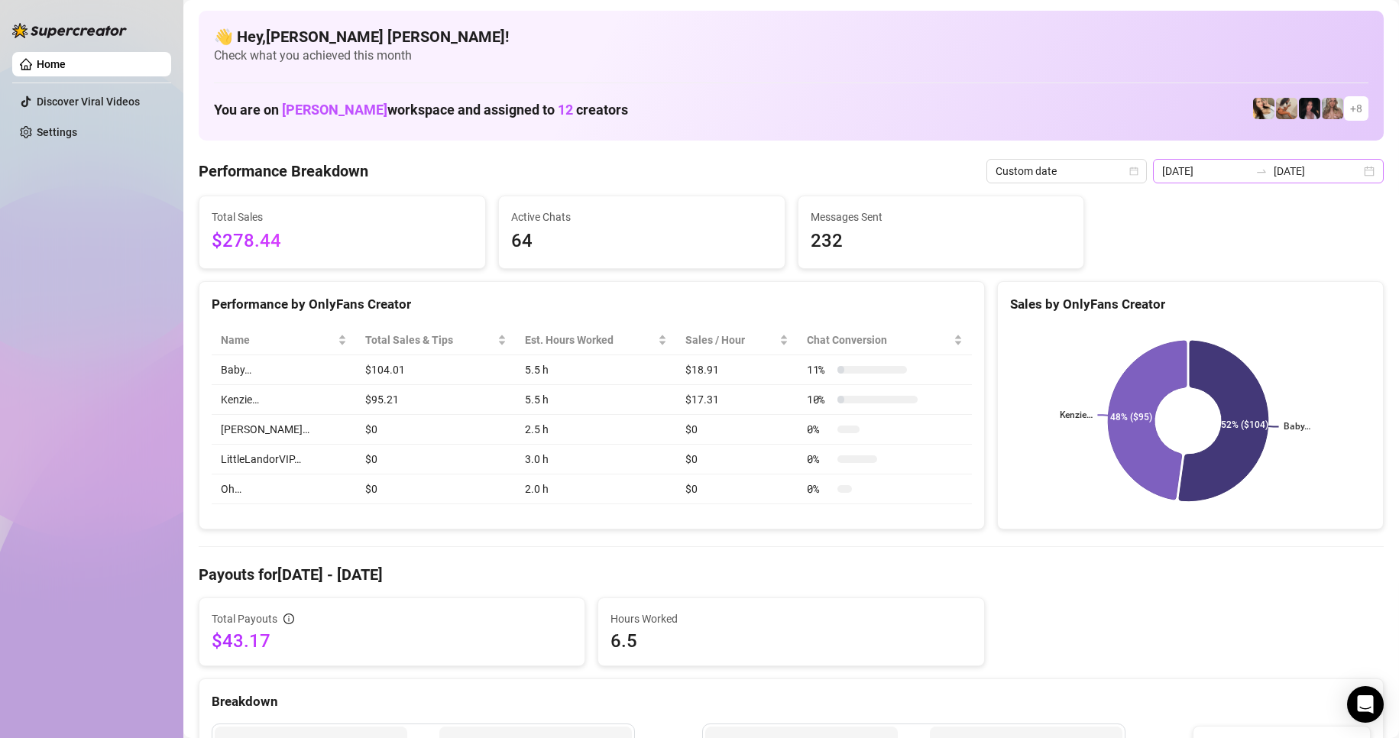
click at [1360, 177] on div "2025-08-09 2025-08-09" at bounding box center [1268, 171] width 231 height 24
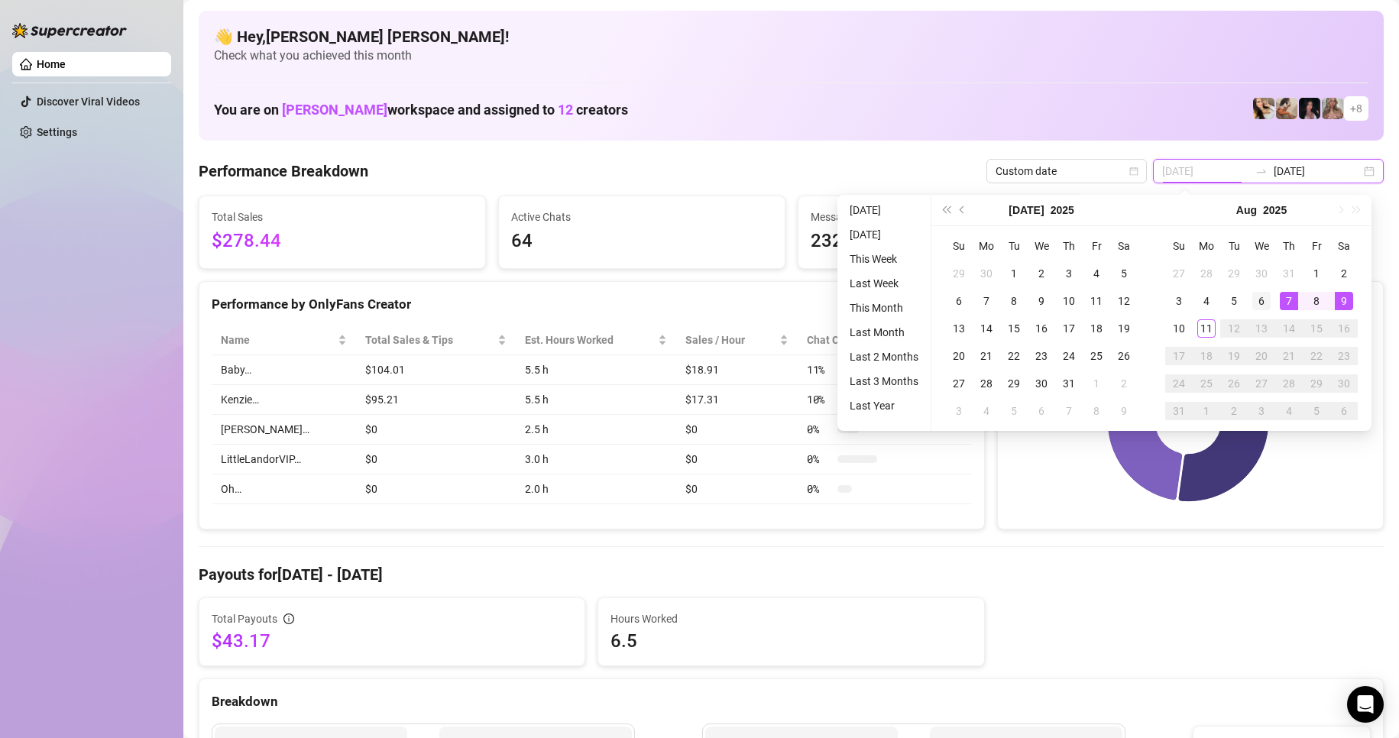
type input "[DATE]"
click at [1269, 307] on div "6" at bounding box center [1262, 301] width 18 height 18
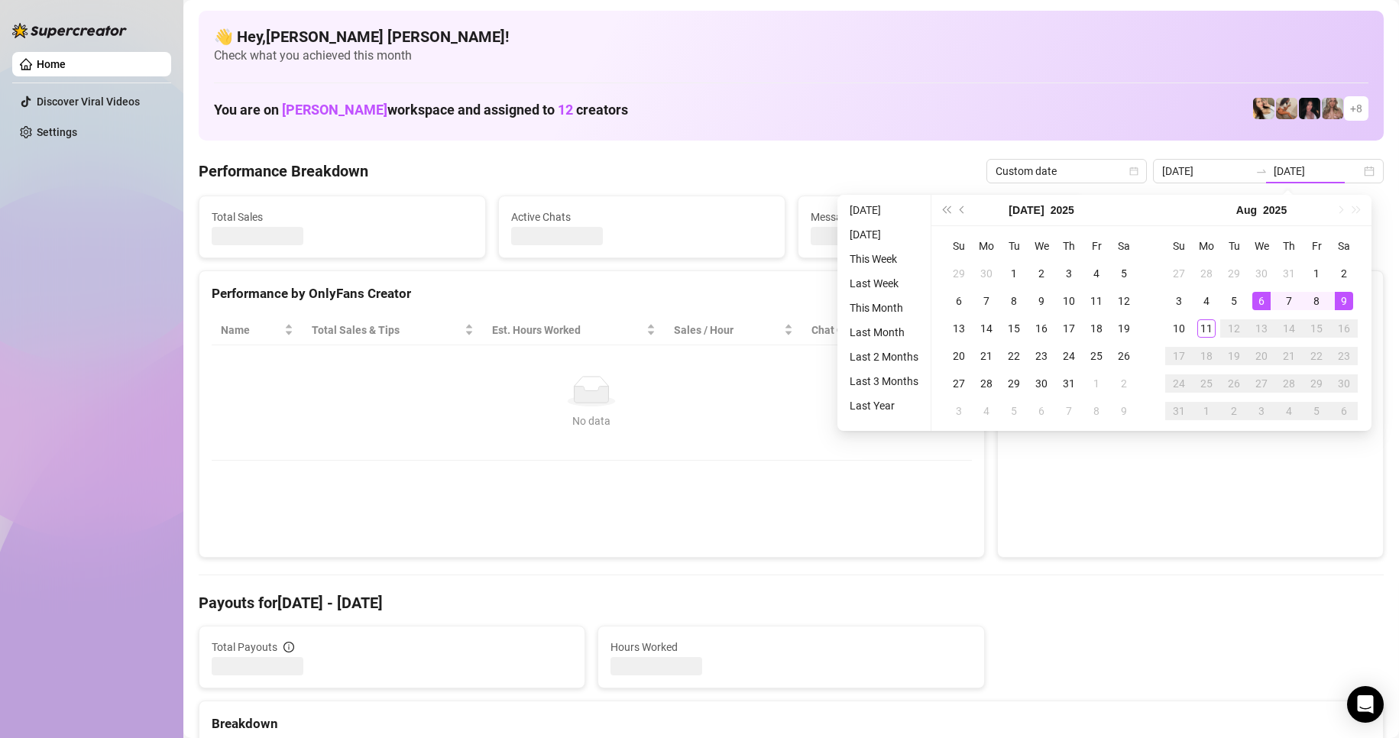
type input "[DATE]"
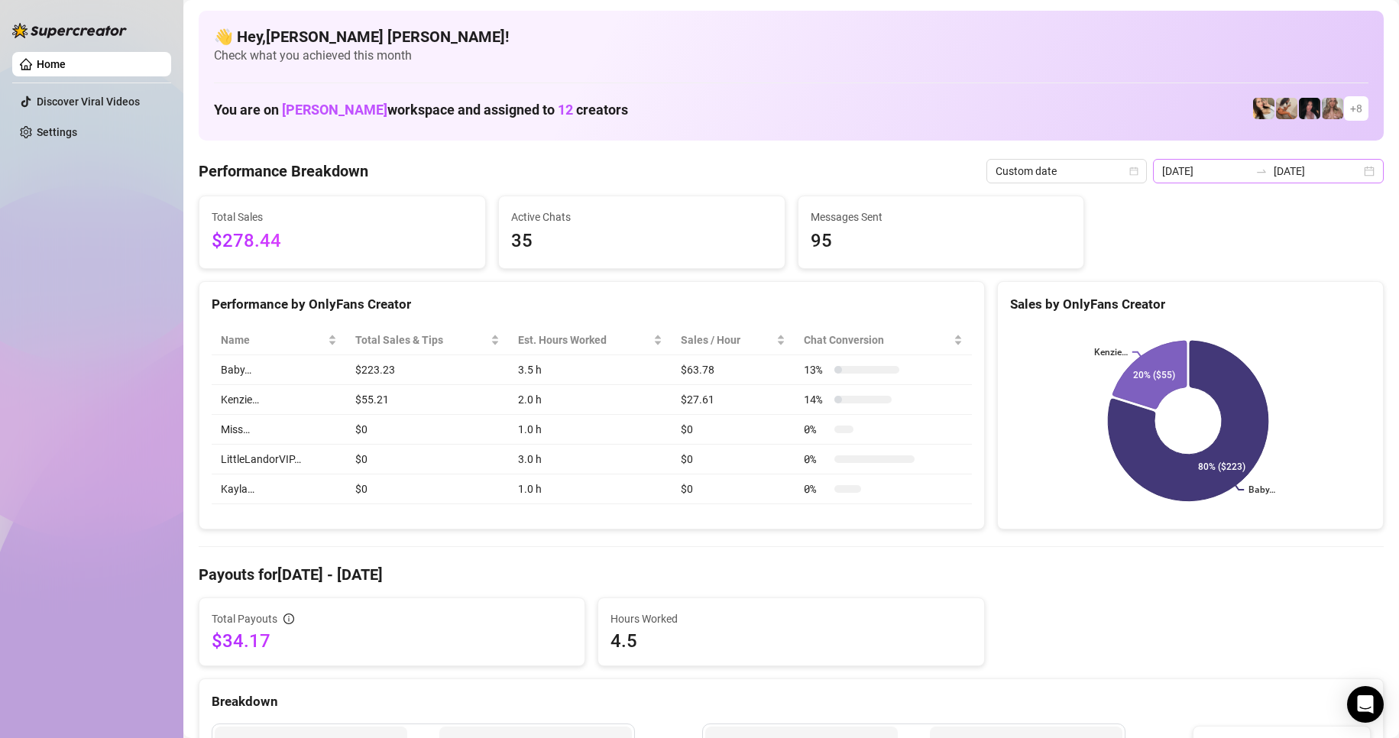
click at [1356, 168] on div "2025-08-06 2025-08-06" at bounding box center [1268, 171] width 231 height 24
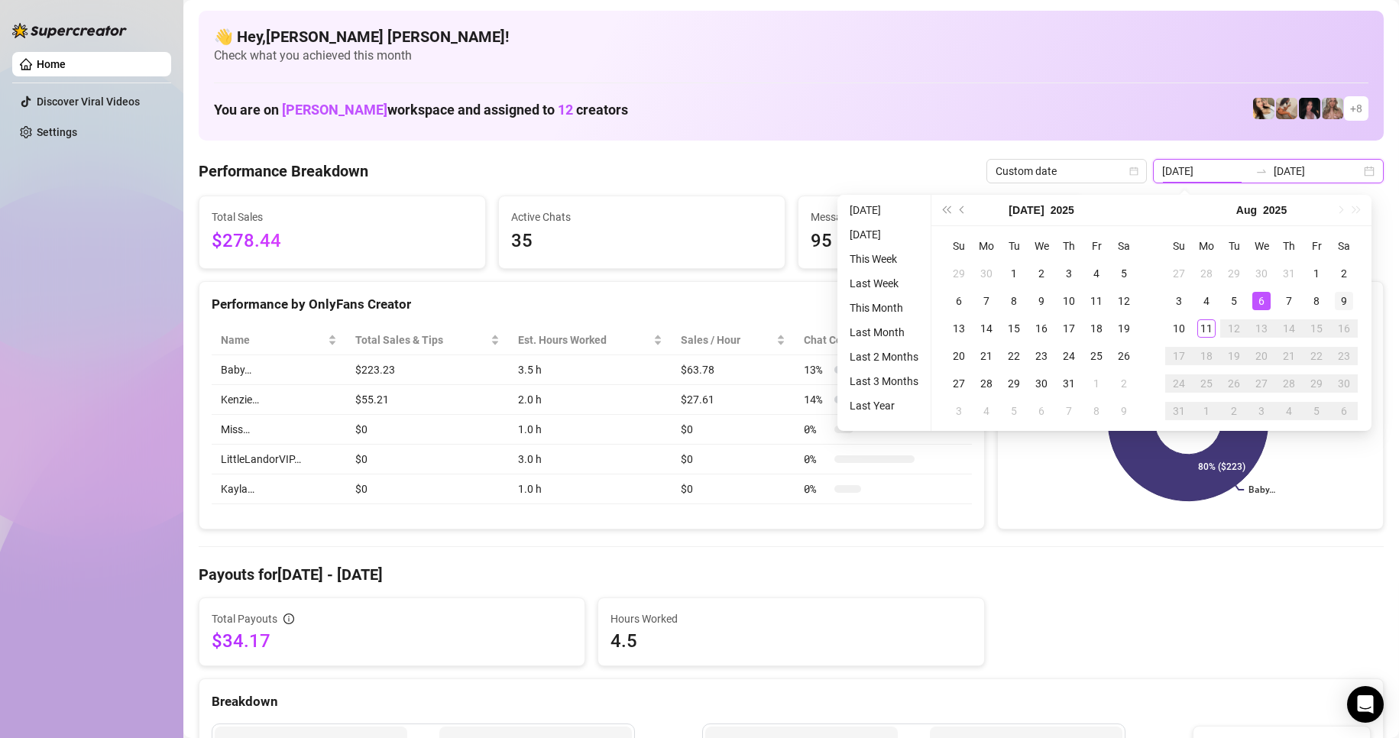
type input "[DATE]"
click at [1344, 306] on div "9" at bounding box center [1344, 301] width 18 height 18
click at [1345, 305] on div "9" at bounding box center [1344, 301] width 18 height 18
type input "[DATE]"
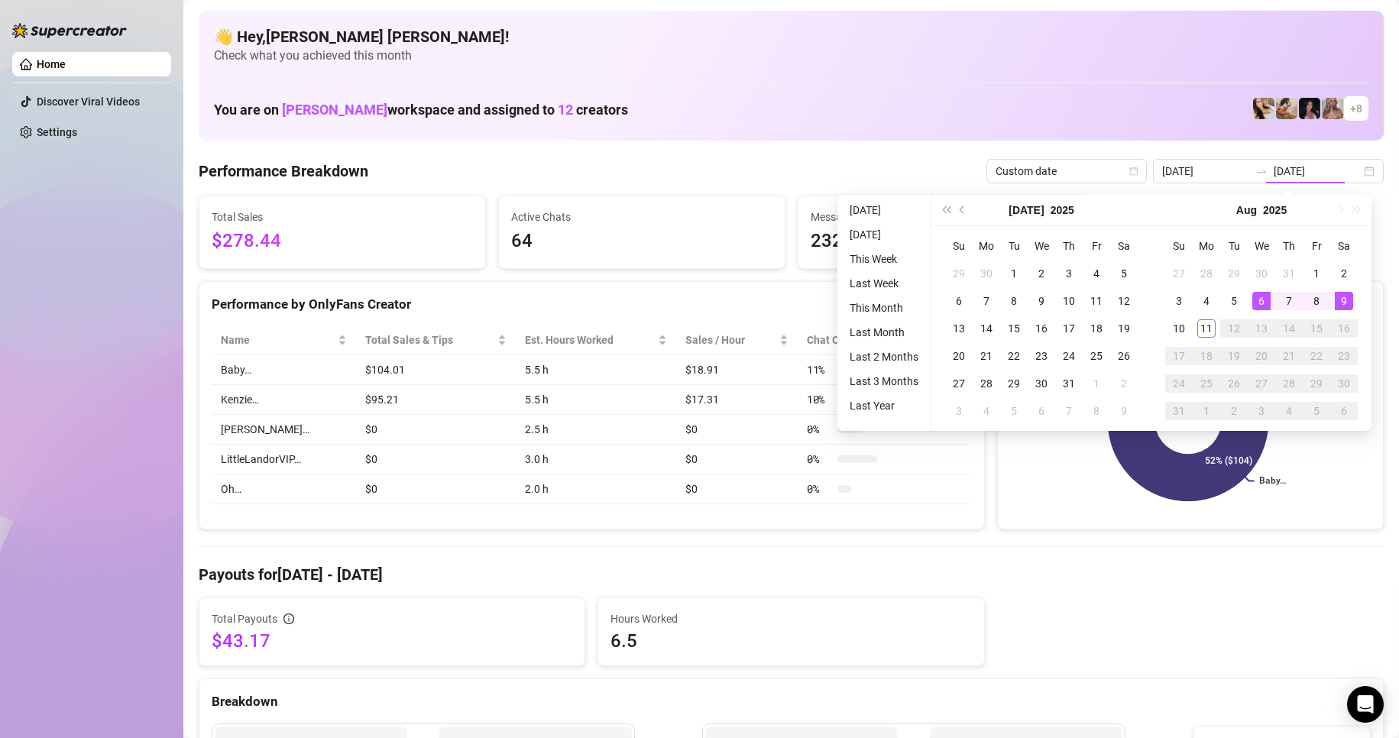
type input "[DATE]"
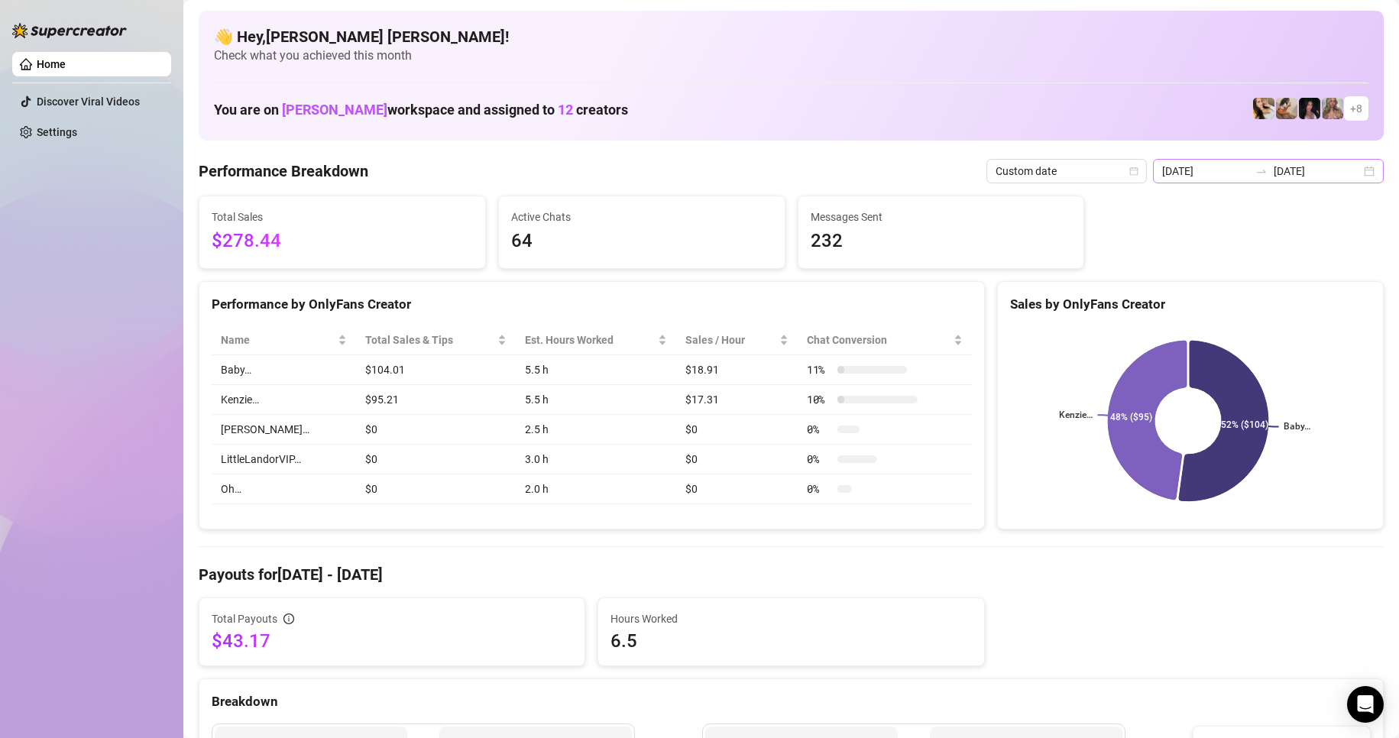
click at [1366, 167] on div "2025-08-09 2025-08-09" at bounding box center [1268, 171] width 231 height 24
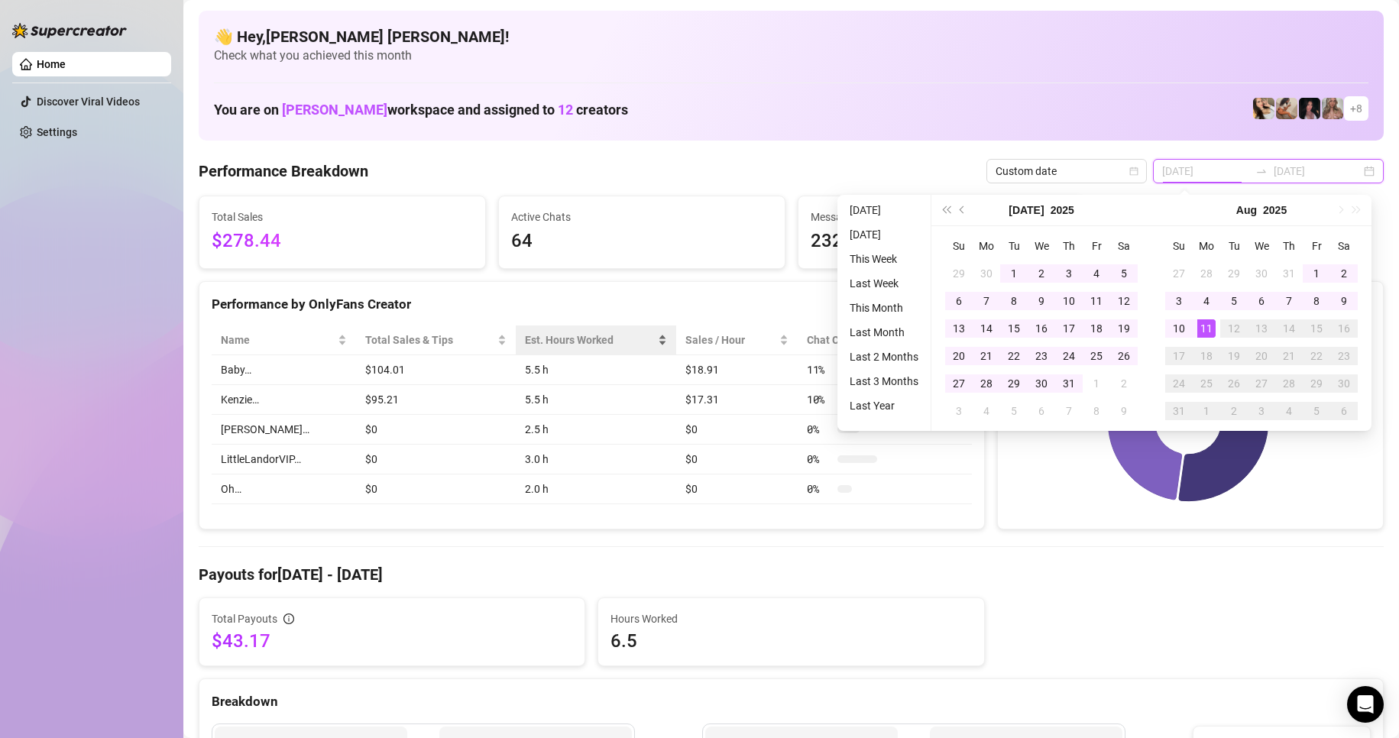
type input "2025-06-11"
type input "[DATE]"
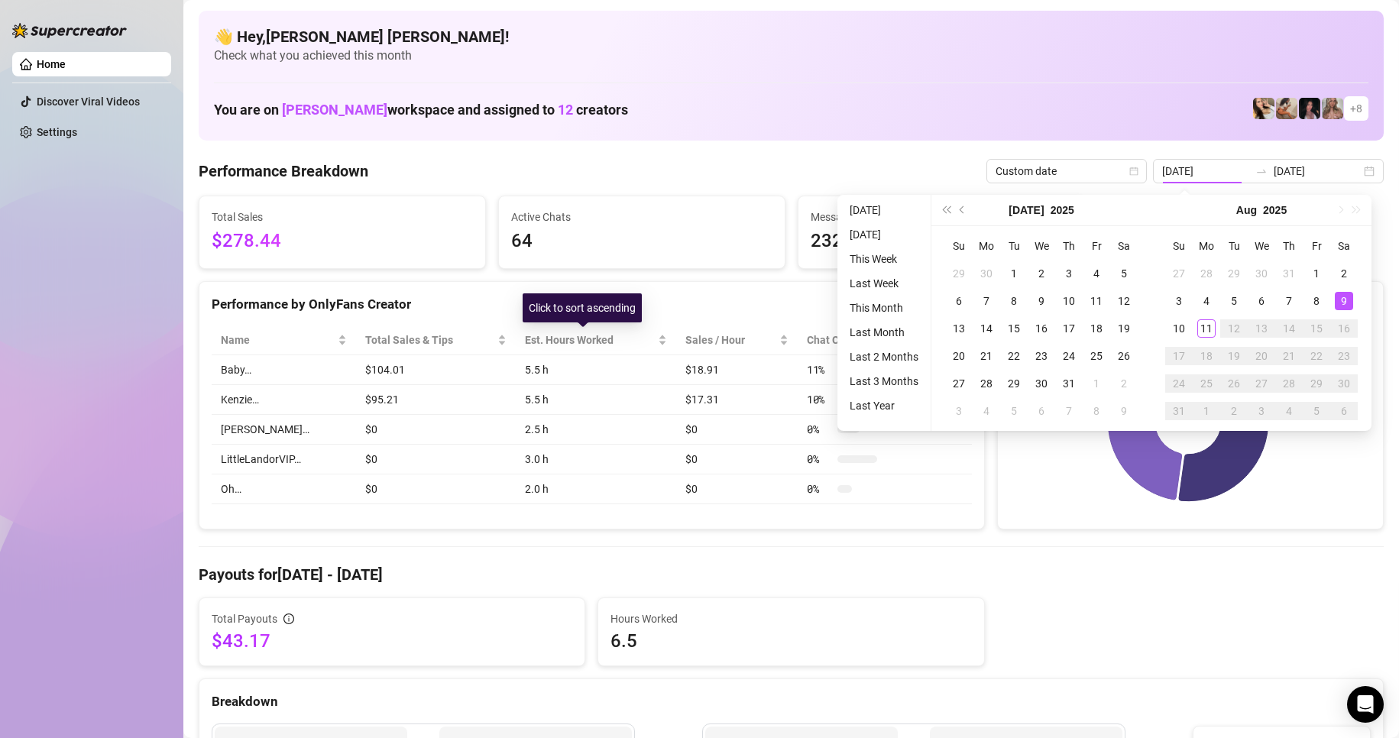
click at [27, 302] on div "Home Discover Viral Videos Settings" at bounding box center [91, 362] width 159 height 725
